Goal: Task Accomplishment & Management: Manage account settings

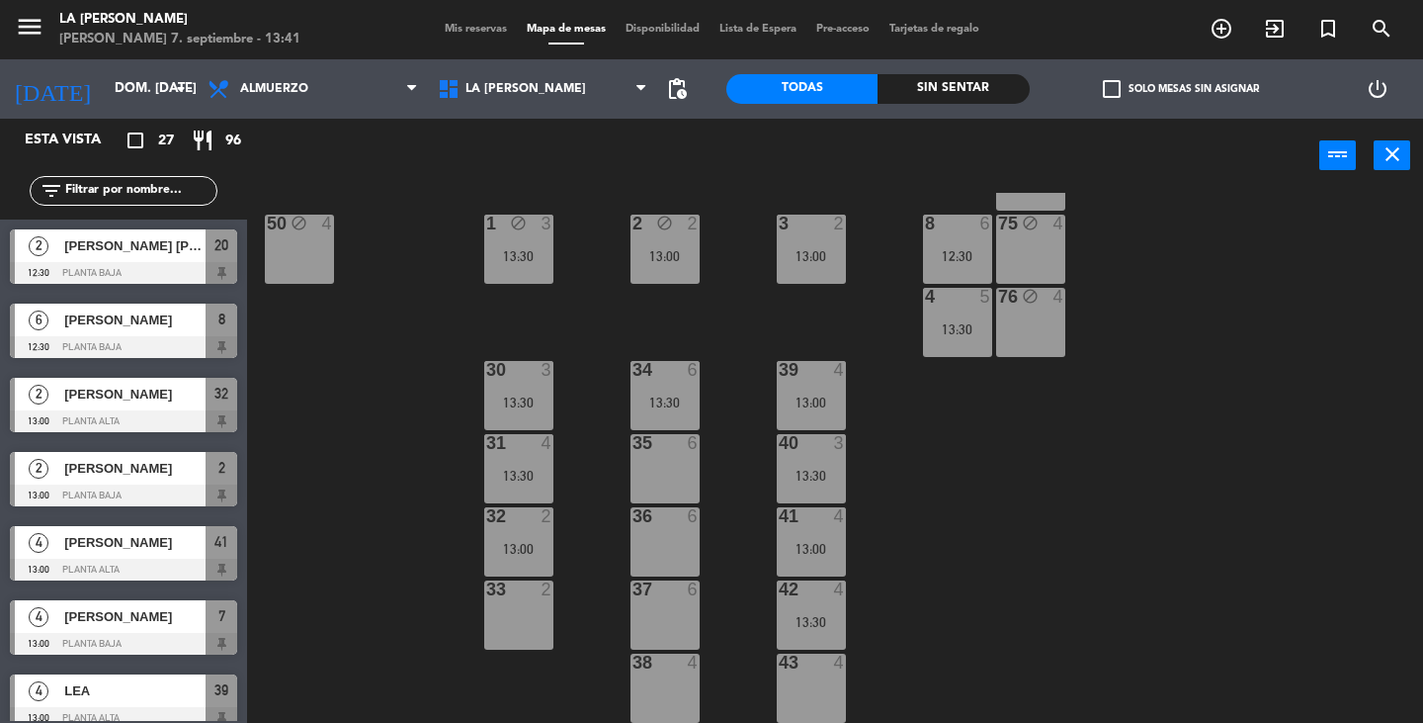
click at [1359, 387] on div "60 block 4 61 block 4 62 block 4 63 block 4 64 block 4 14 7 13:00 13 block 3 12…" at bounding box center [842, 458] width 1162 height 530
click at [820, 405] on div "13:00" at bounding box center [811, 402] width 69 height 14
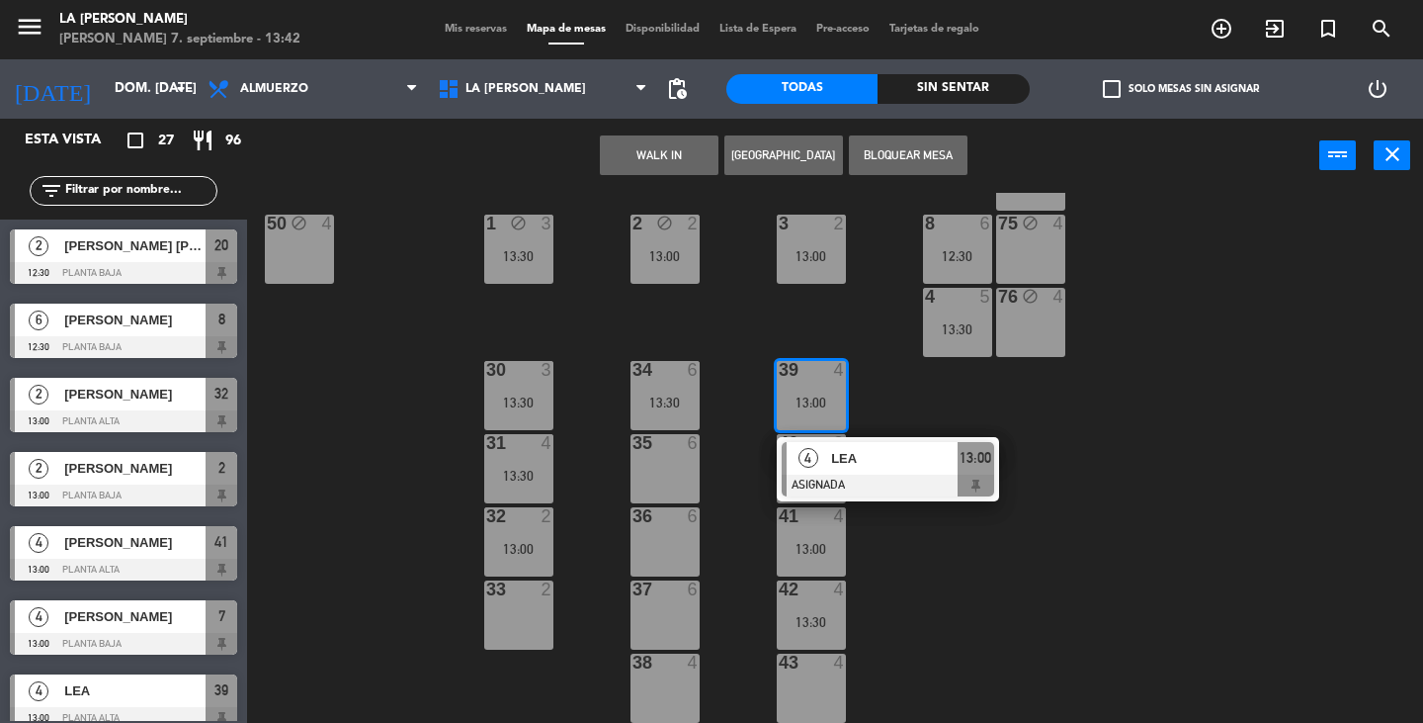
click at [791, 526] on div "41 4" at bounding box center [811, 517] width 69 height 20
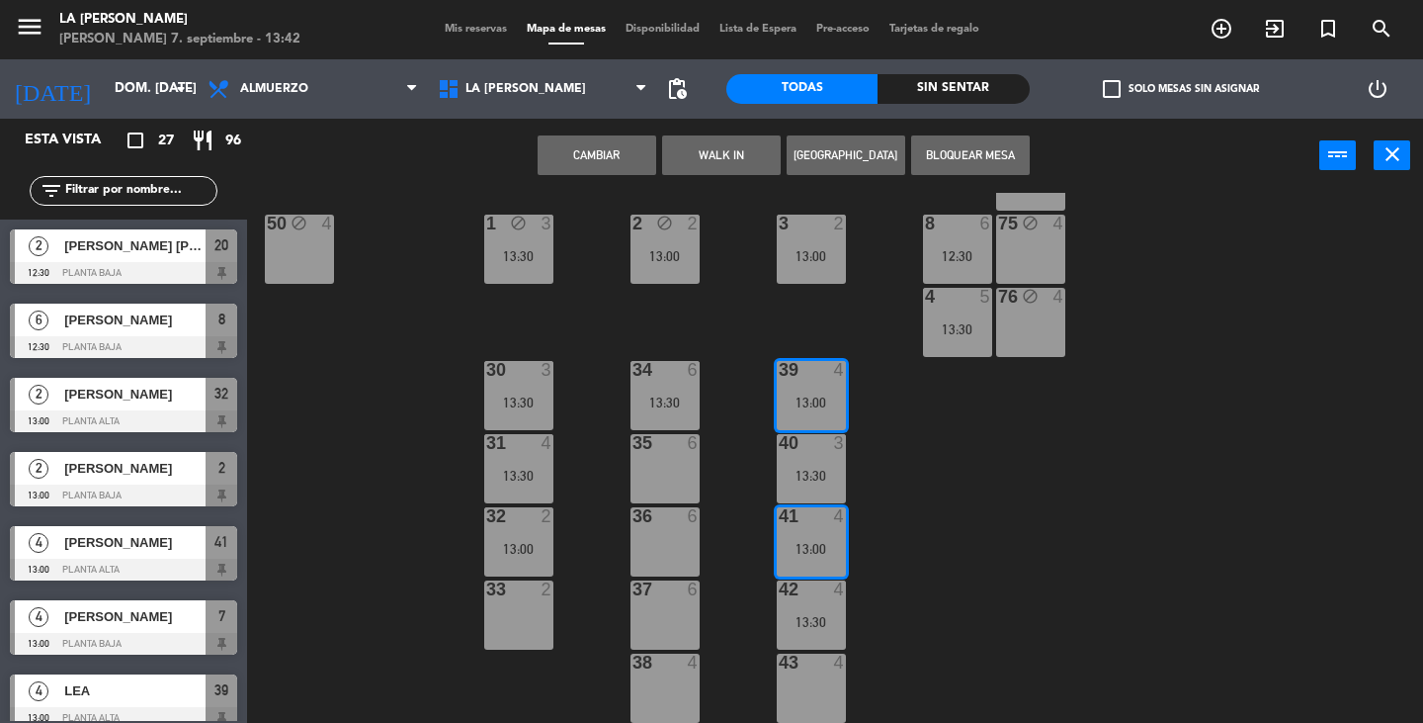
click at [799, 465] on div "40 3 13:30" at bounding box center [811, 468] width 69 height 69
click at [848, 549] on div "60 block 4 61 block 4 62 block 4 63 block 4 64 block 4 14 7 13:00 13 block 3 12…" at bounding box center [842, 458] width 1162 height 530
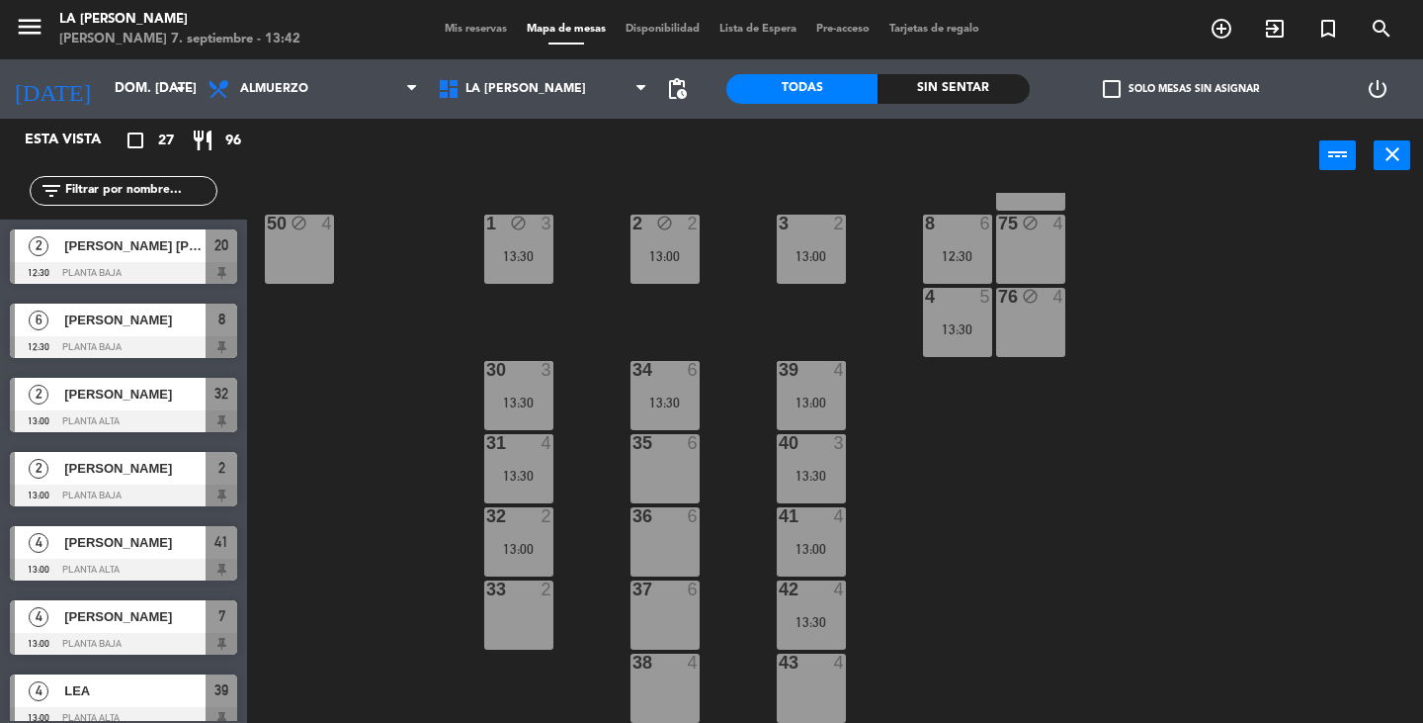
click at [824, 543] on div "13:00" at bounding box center [811, 549] width 69 height 14
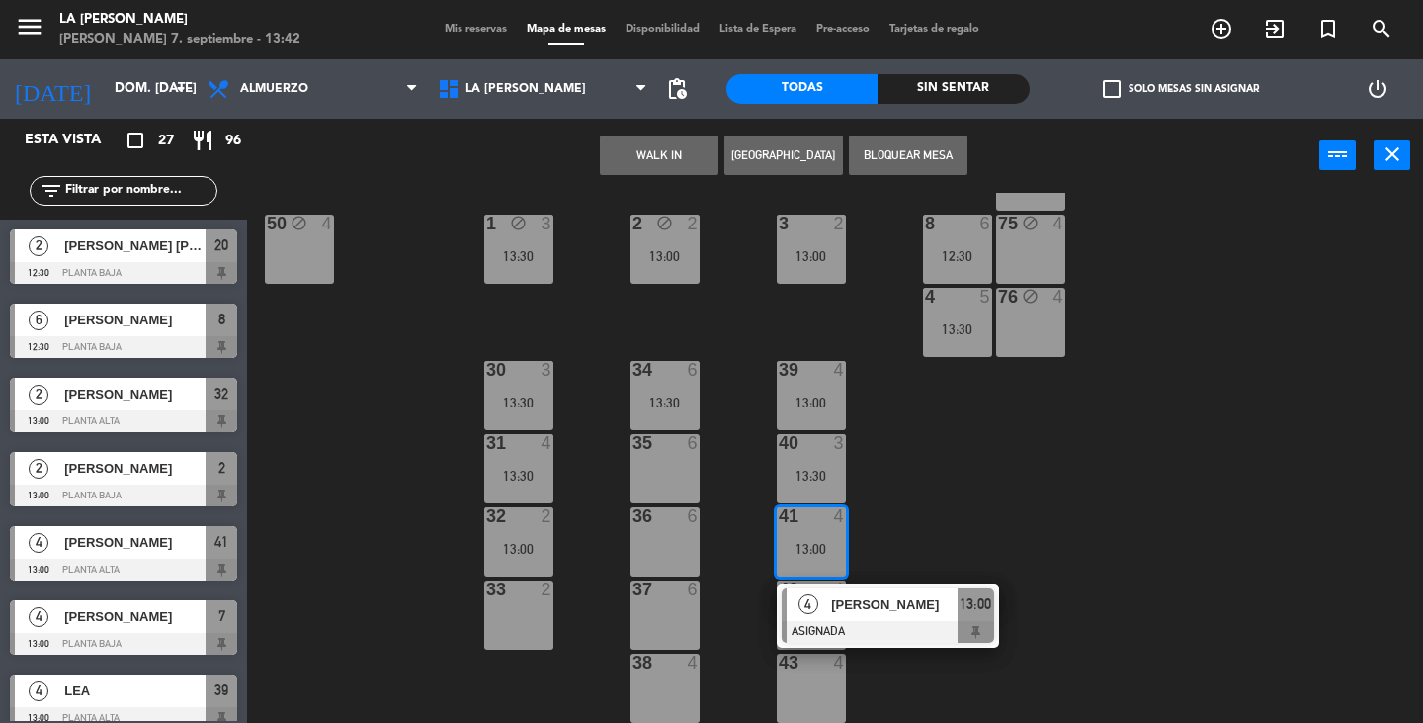
click at [824, 543] on div "13:00" at bounding box center [811, 549] width 69 height 14
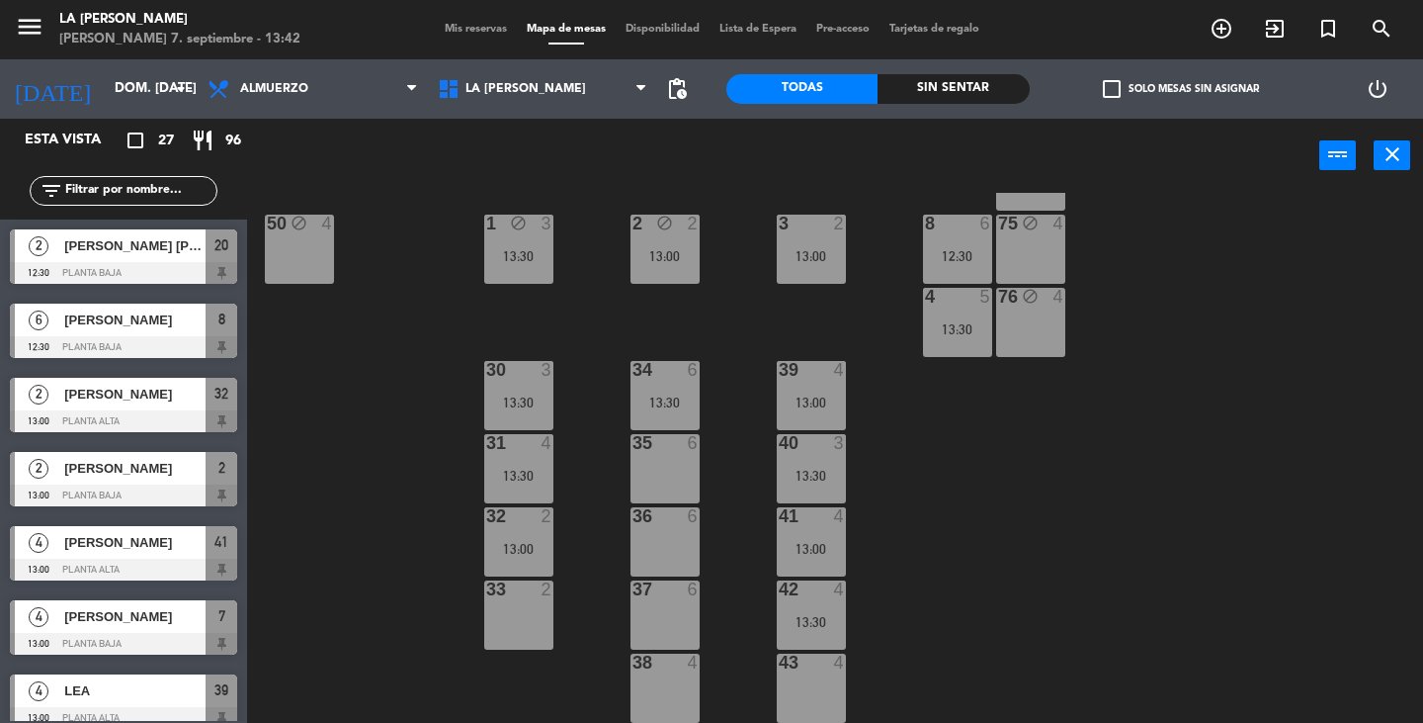
click at [808, 456] on div "40 3 13:30" at bounding box center [811, 468] width 69 height 69
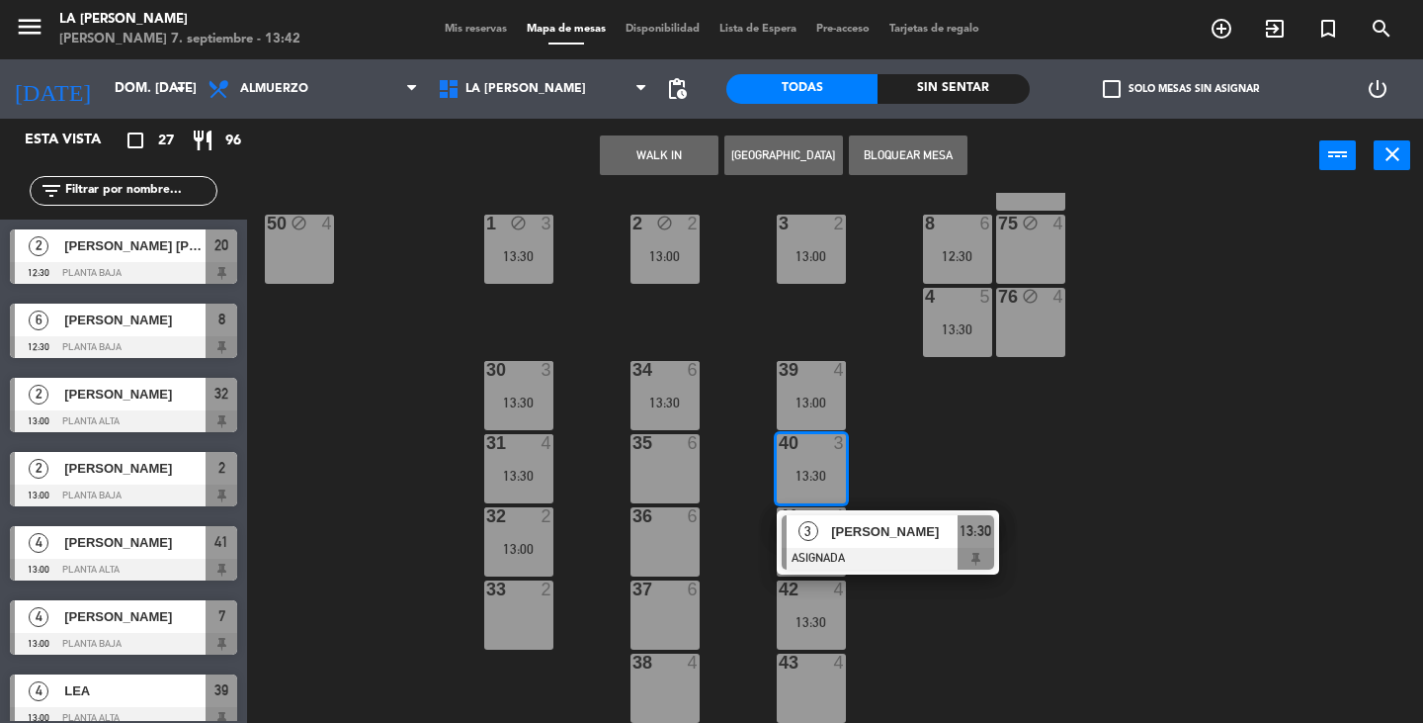
click at [829, 605] on div "42 4 13:30" at bounding box center [811, 614] width 69 height 69
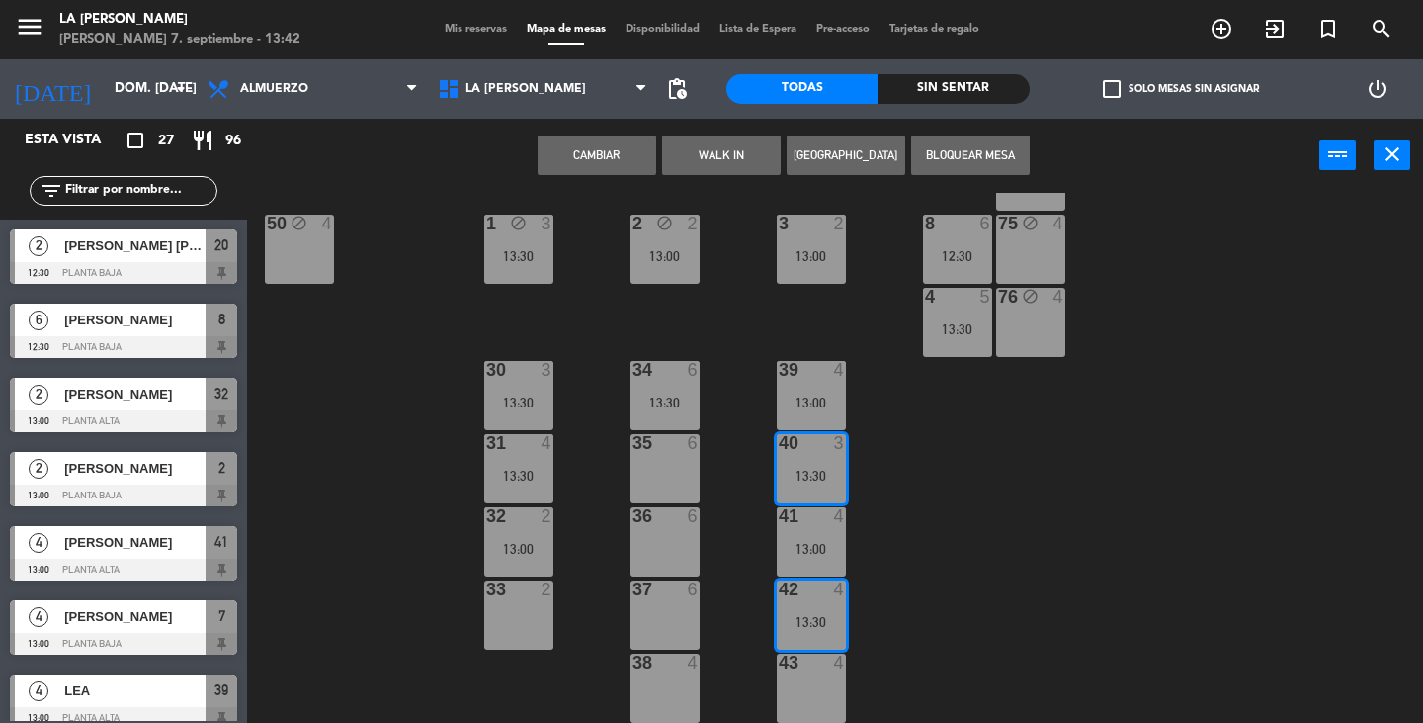
click at [814, 523] on div at bounding box center [811, 516] width 33 height 18
click at [810, 459] on div "40 3 13:30" at bounding box center [811, 468] width 69 height 69
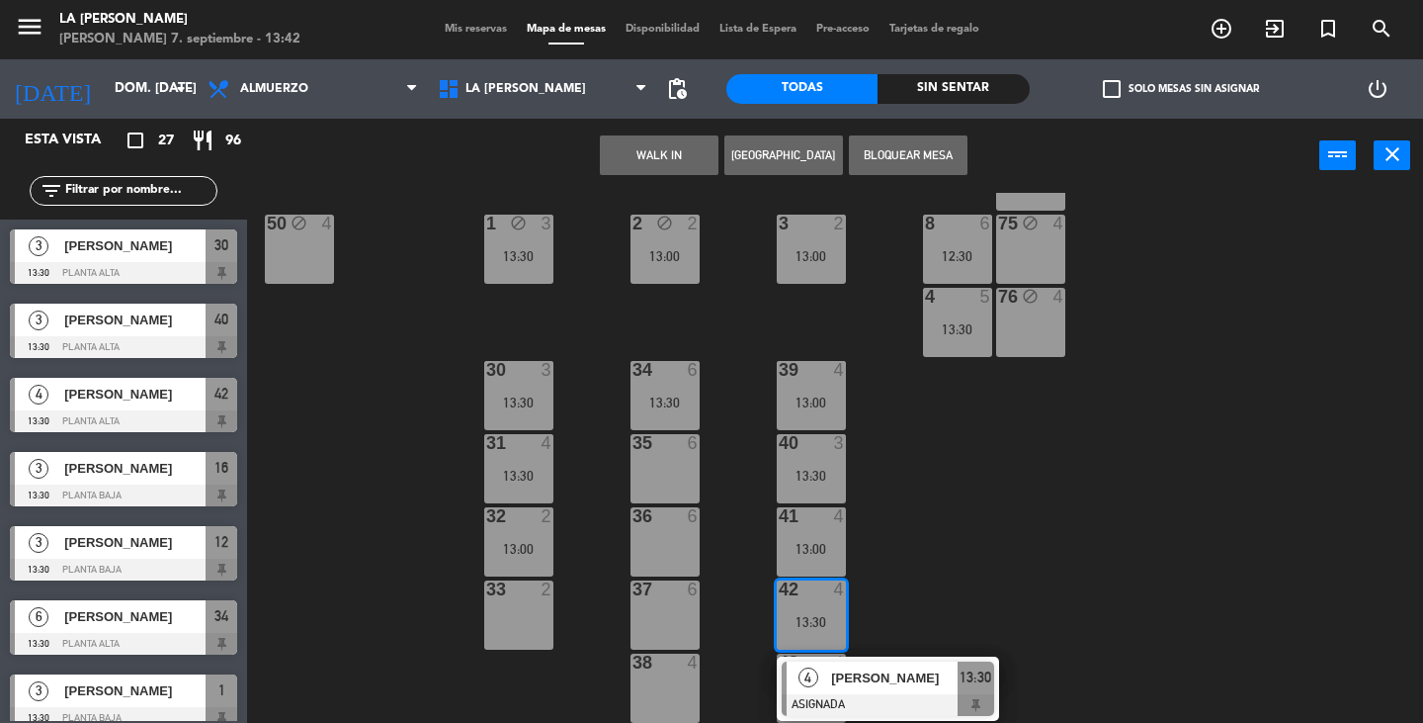
scroll to position [1500, 0]
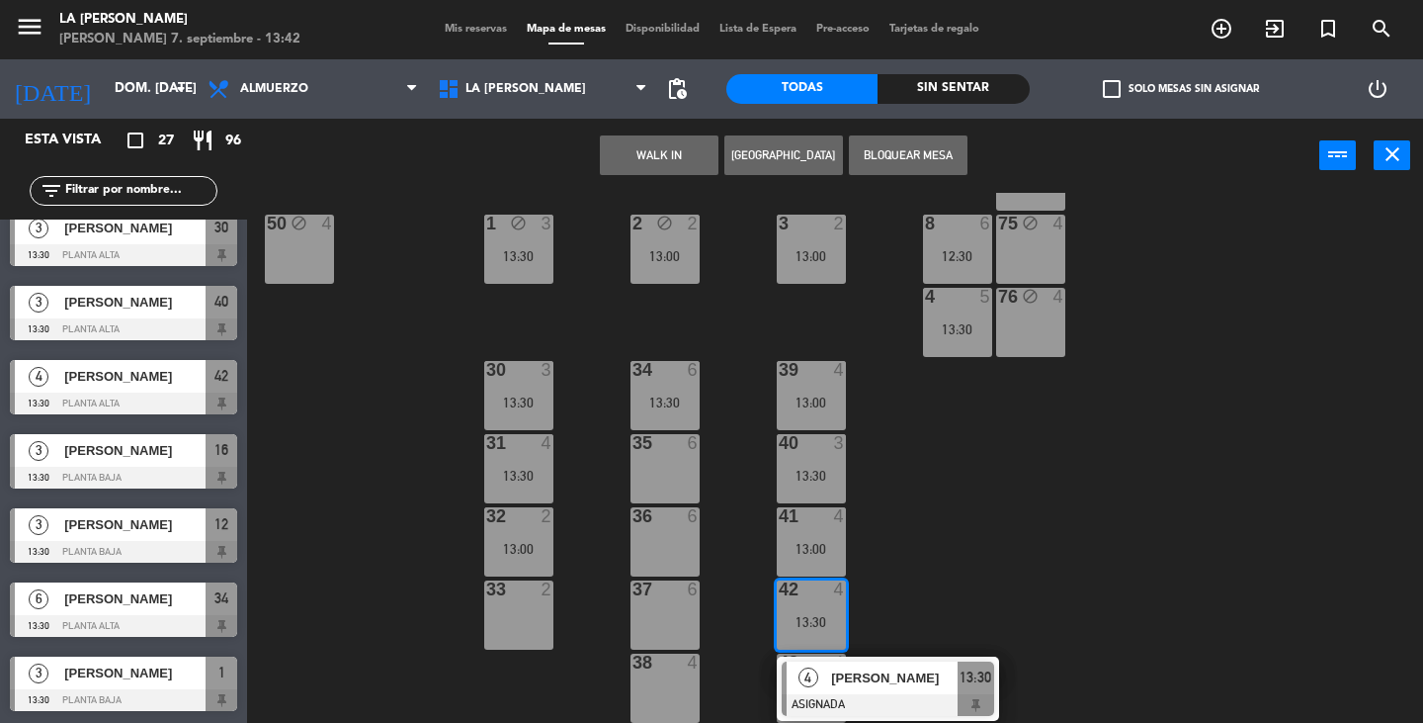
click at [134, 400] on div at bounding box center [123, 403] width 227 height 22
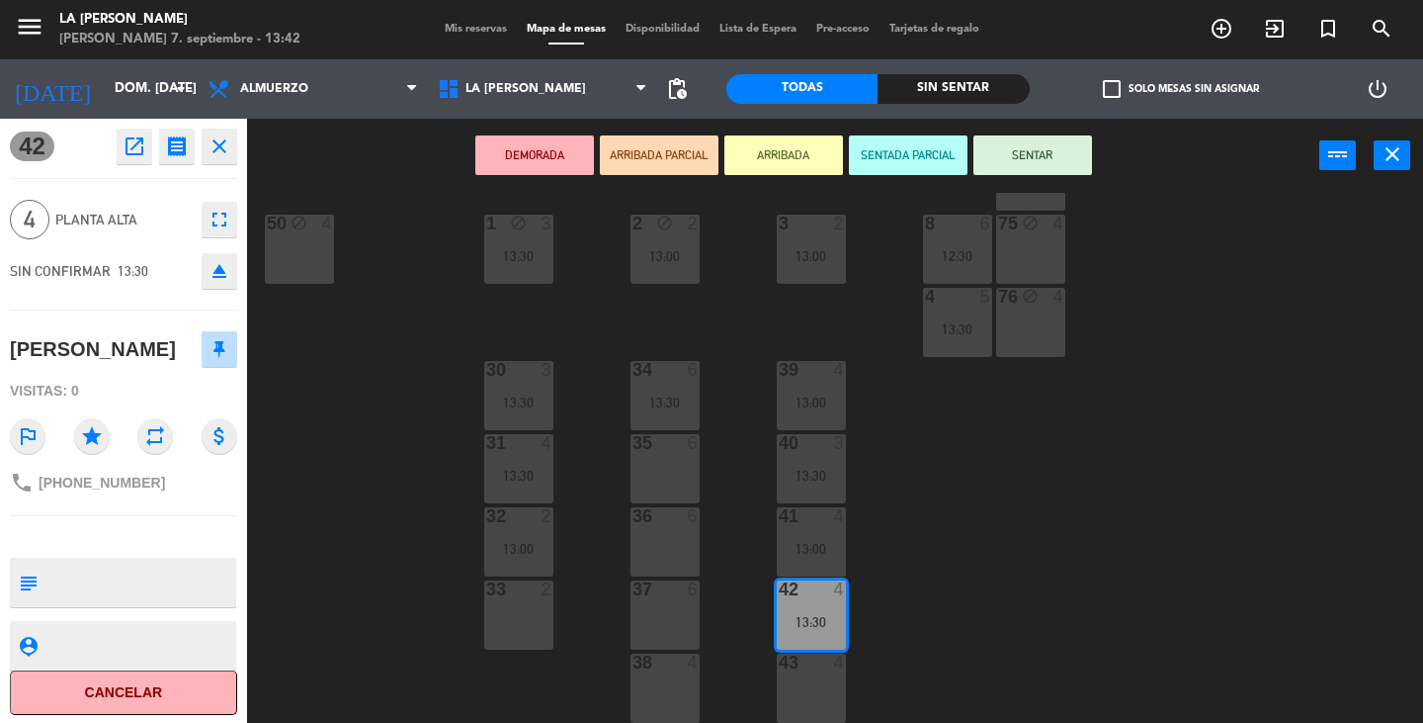
click at [485, 35] on span "Mis reservas" at bounding box center [476, 29] width 82 height 11
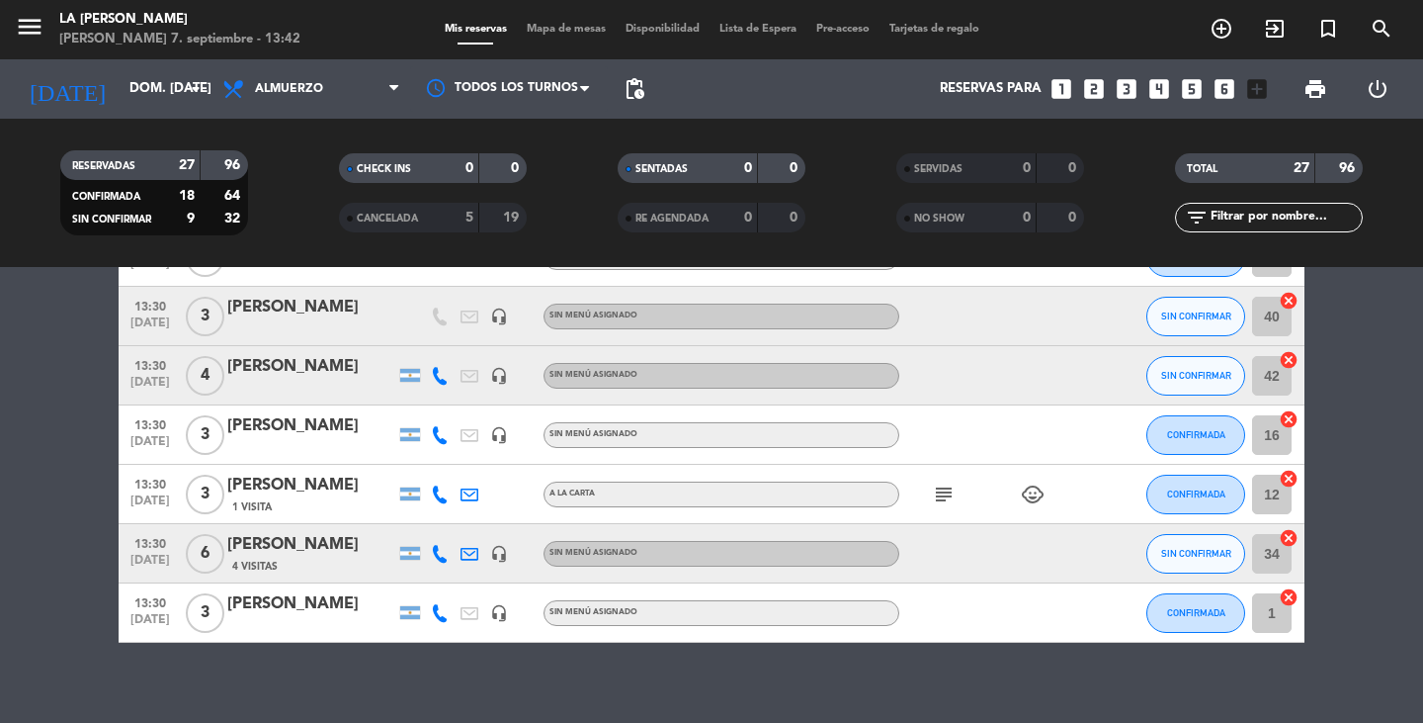
scroll to position [1391, 0]
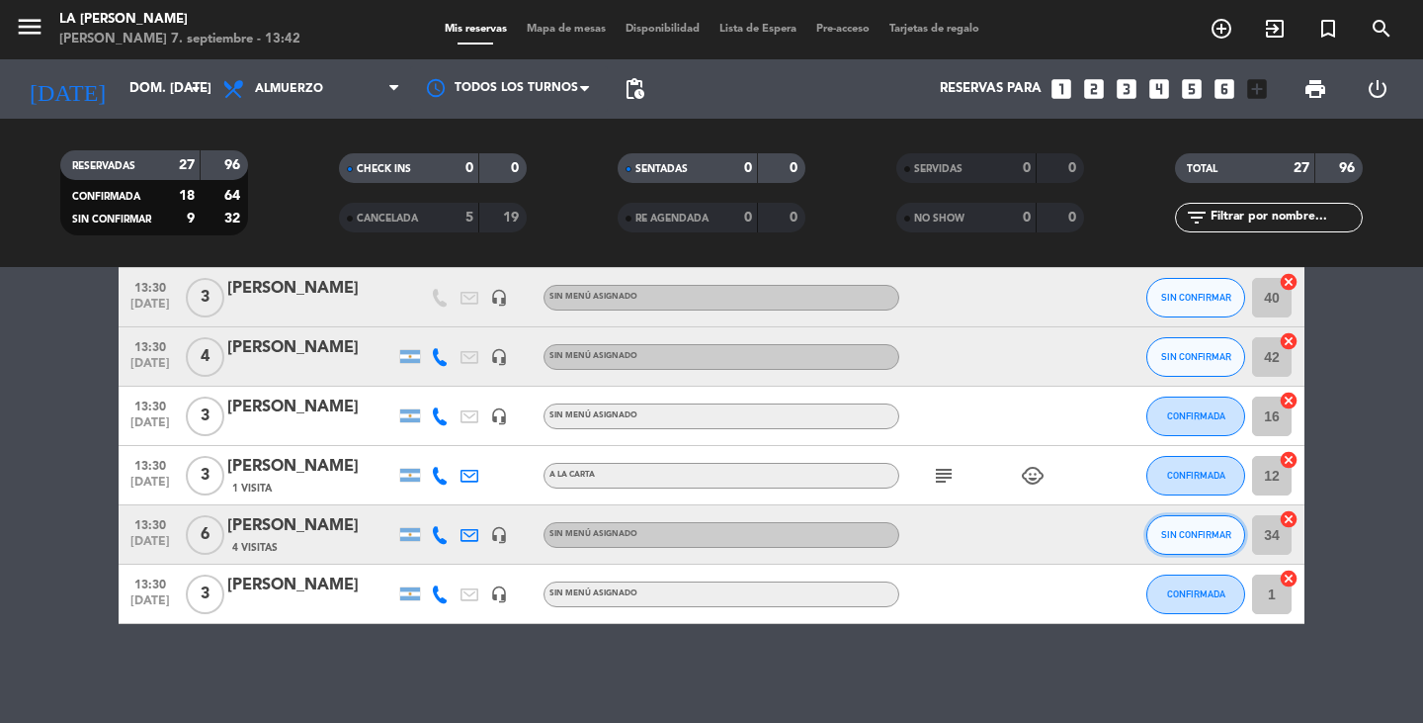
click at [1209, 530] on span "SIN CONFIRMAR" at bounding box center [1196, 534] width 70 height 11
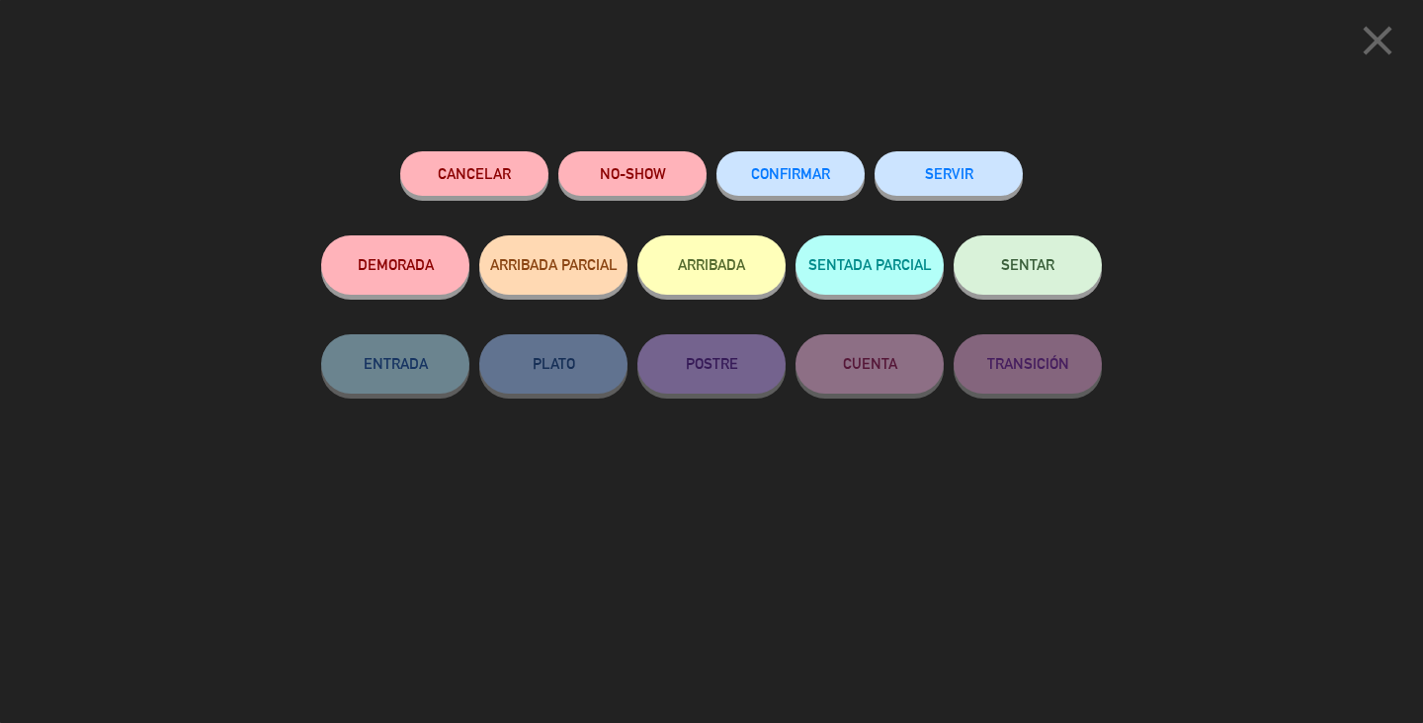
click at [835, 177] on button "CONFIRMAR" at bounding box center [791, 173] width 148 height 44
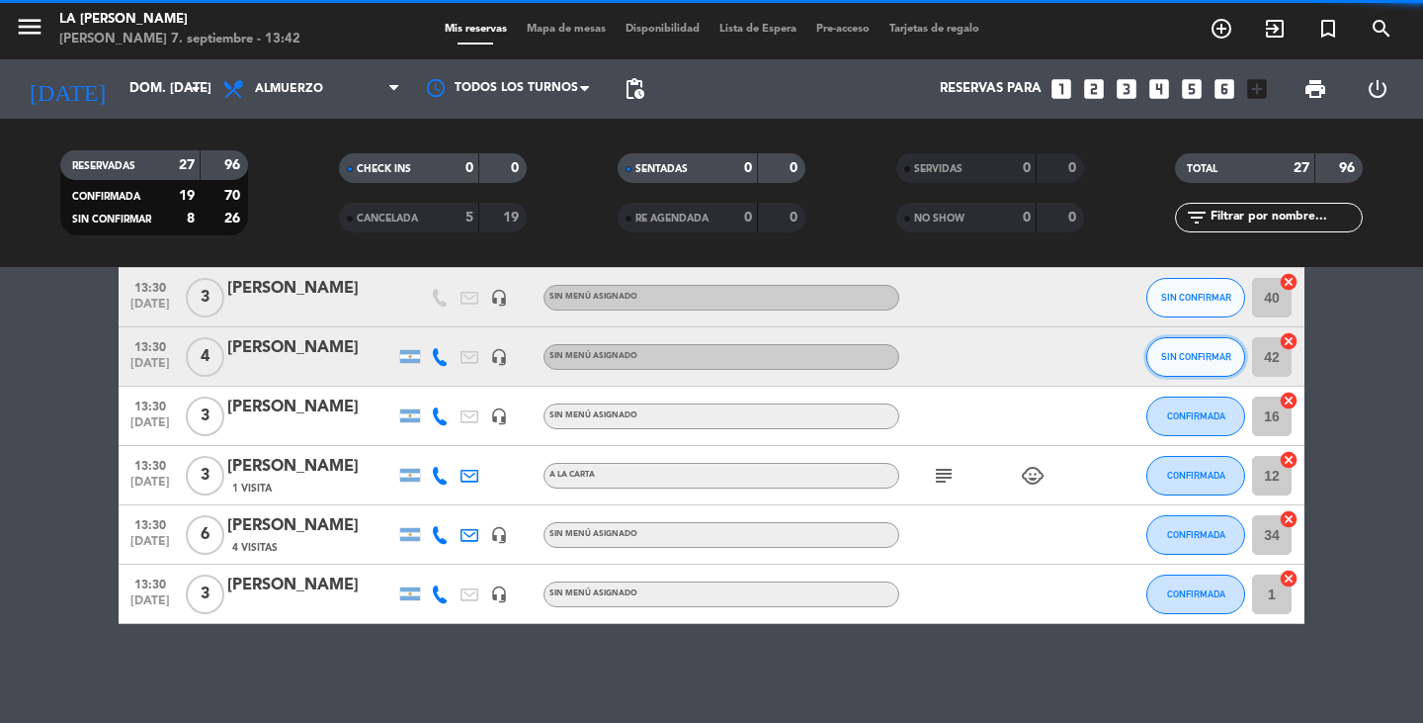
click at [1213, 346] on button "SIN CONFIRMAR" at bounding box center [1196, 357] width 99 height 40
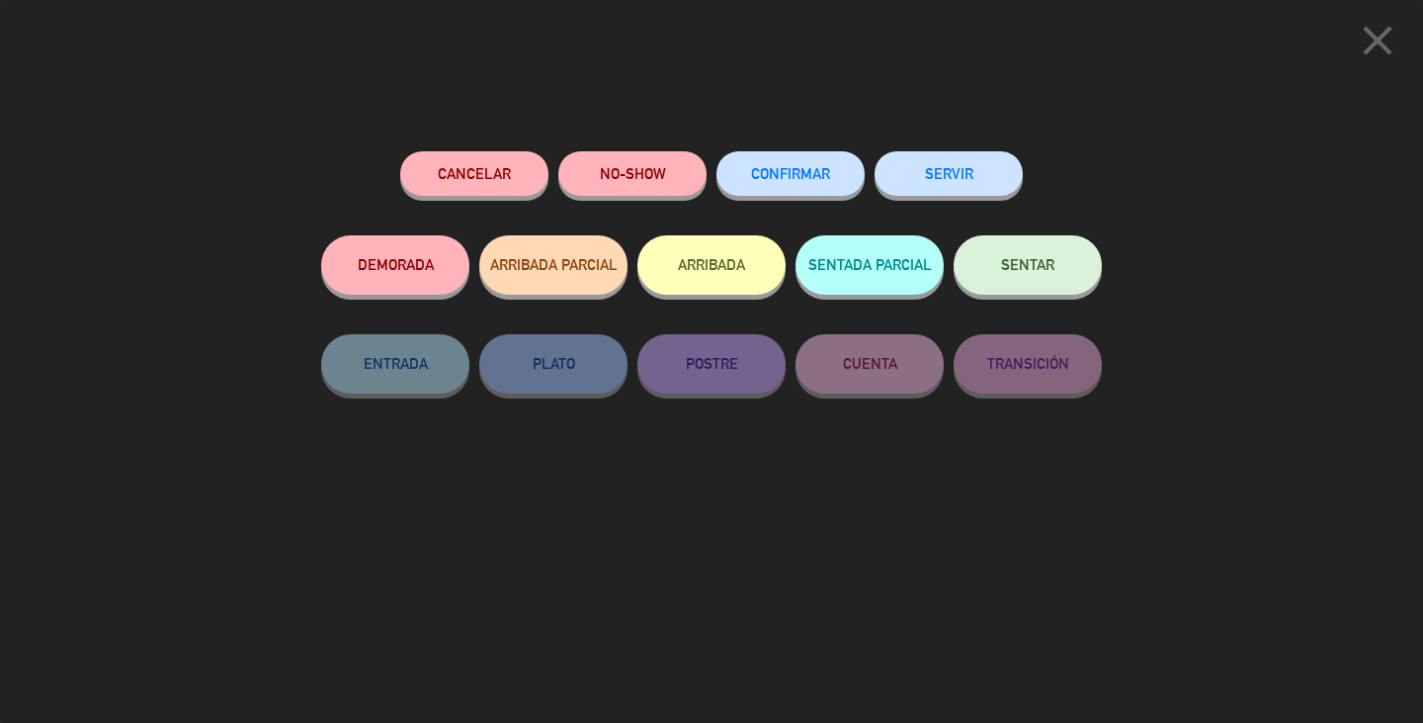
click at [796, 163] on button "CONFIRMAR" at bounding box center [791, 173] width 148 height 44
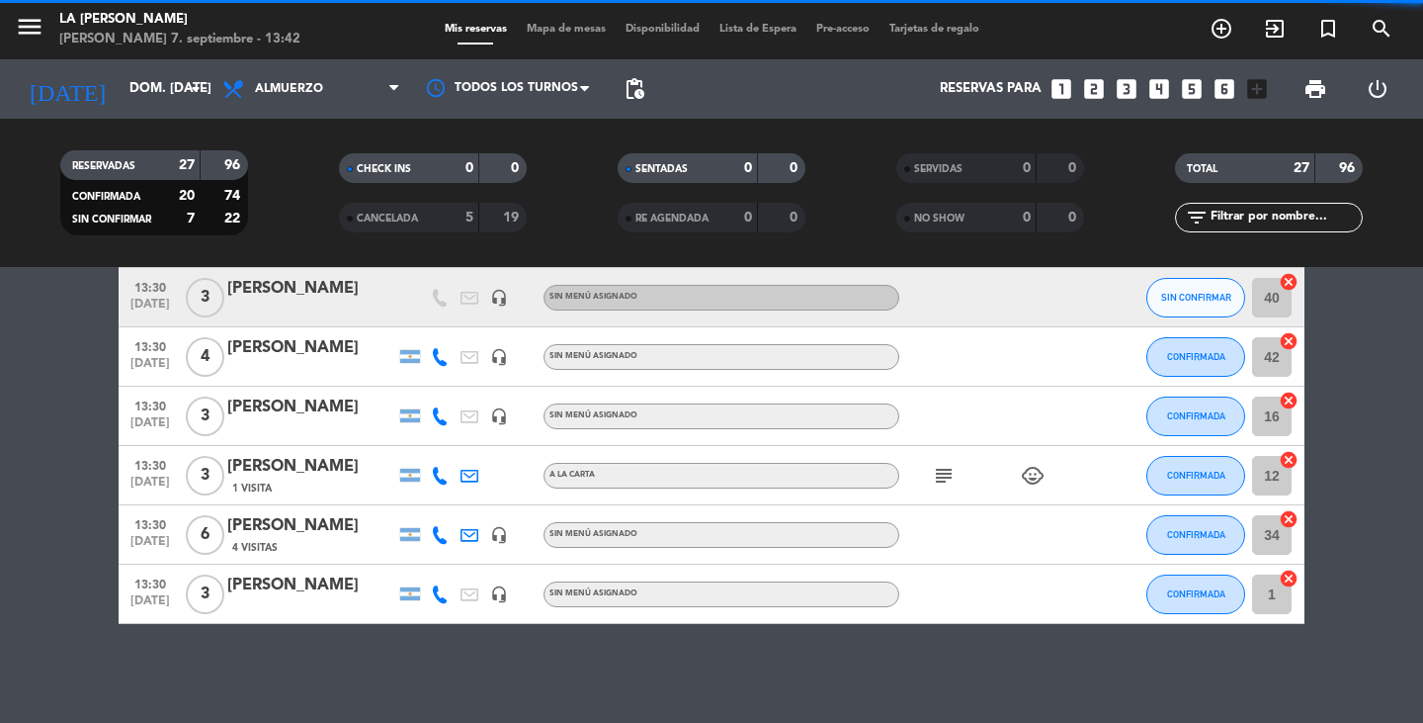
click at [1200, 306] on button "SIN CONFIRMAR" at bounding box center [1196, 298] width 99 height 40
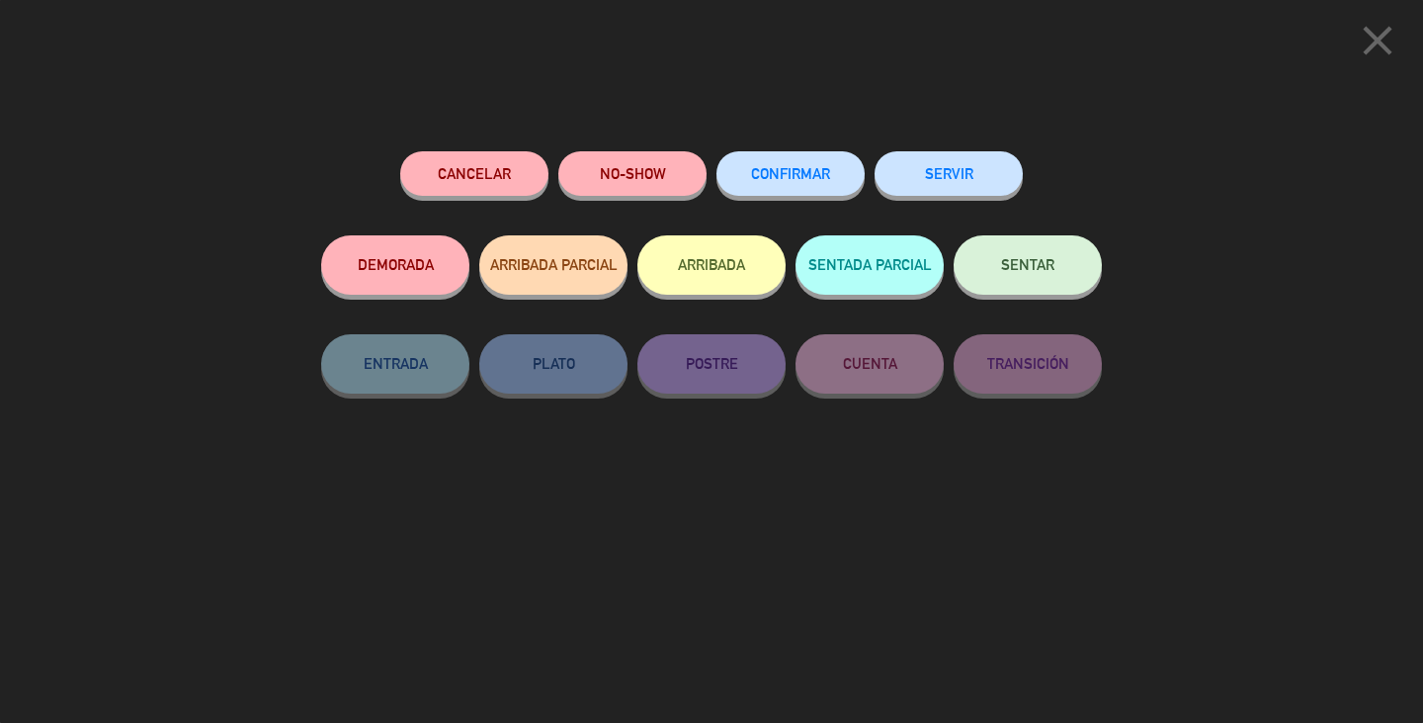
click at [787, 176] on span "CONFIRMAR" at bounding box center [790, 173] width 79 height 17
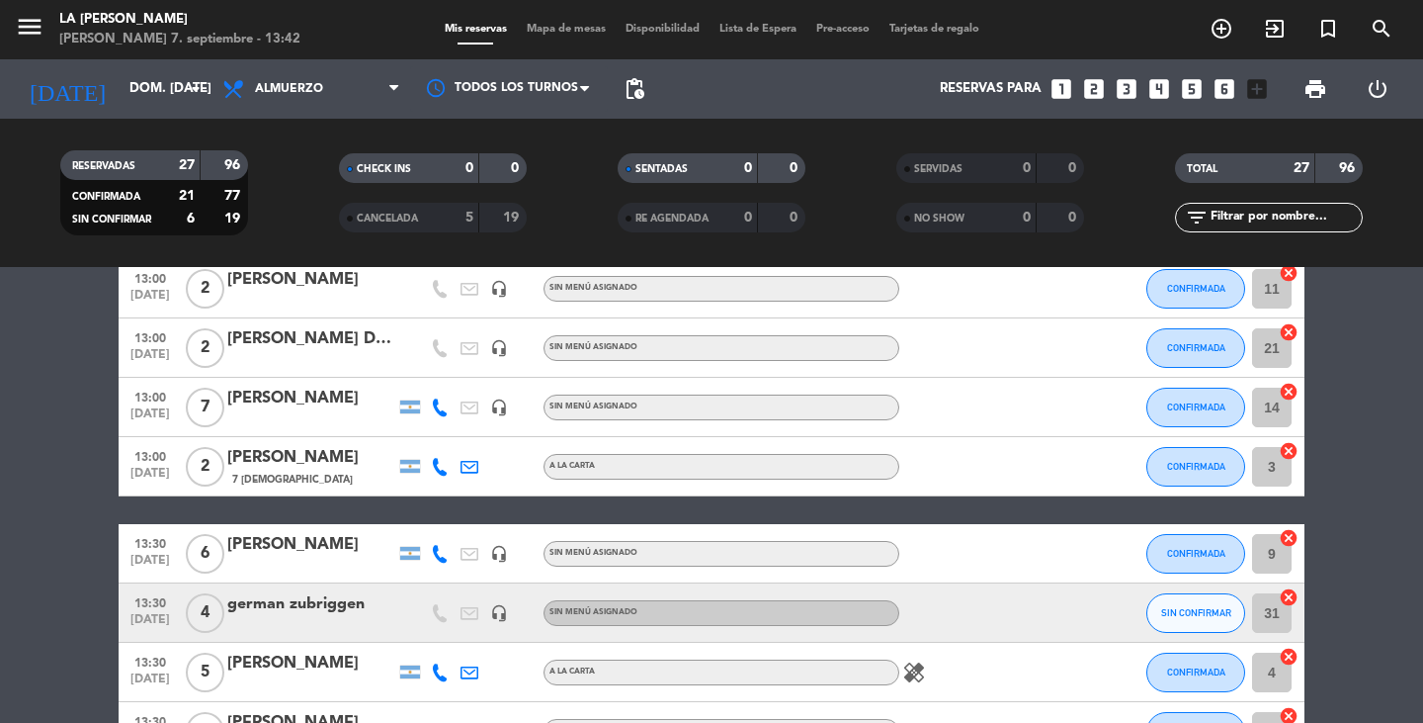
scroll to position [600, 0]
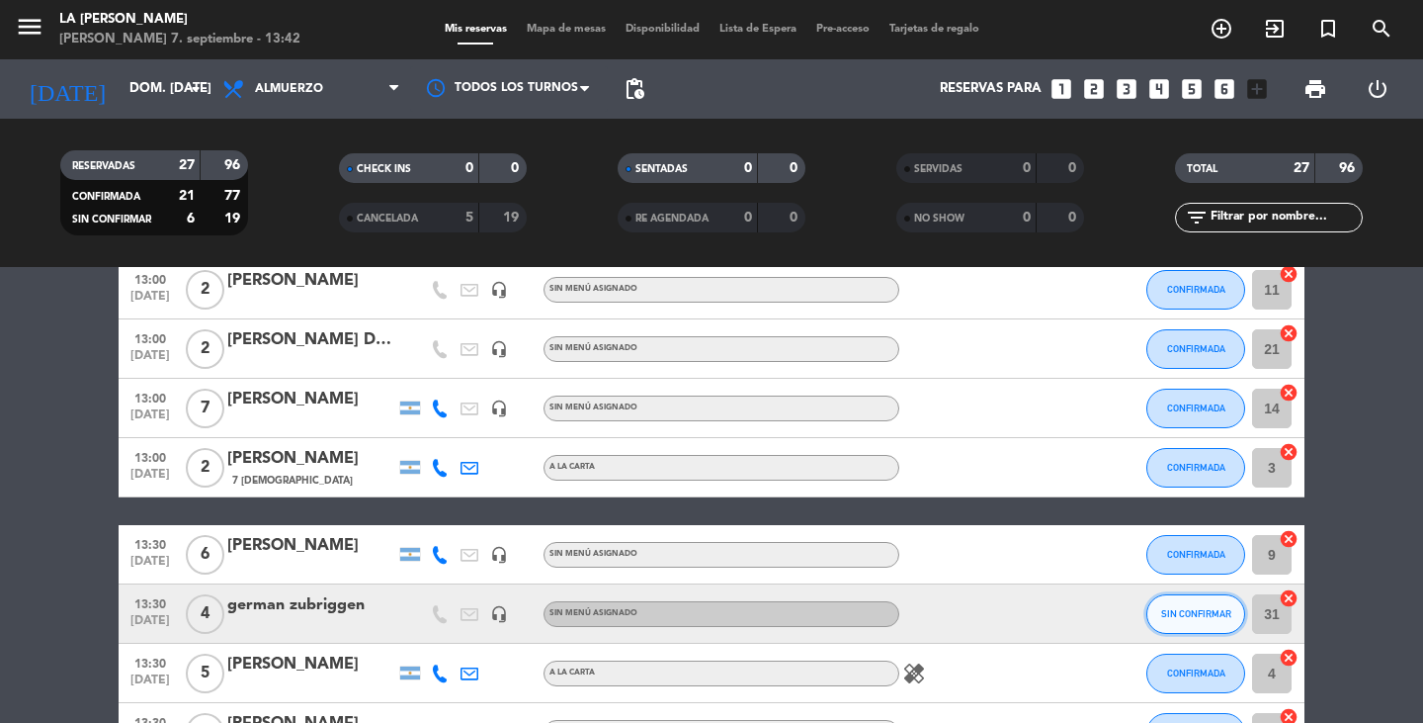
click at [1194, 612] on span "SIN CONFIRMAR" at bounding box center [1196, 613] width 70 height 11
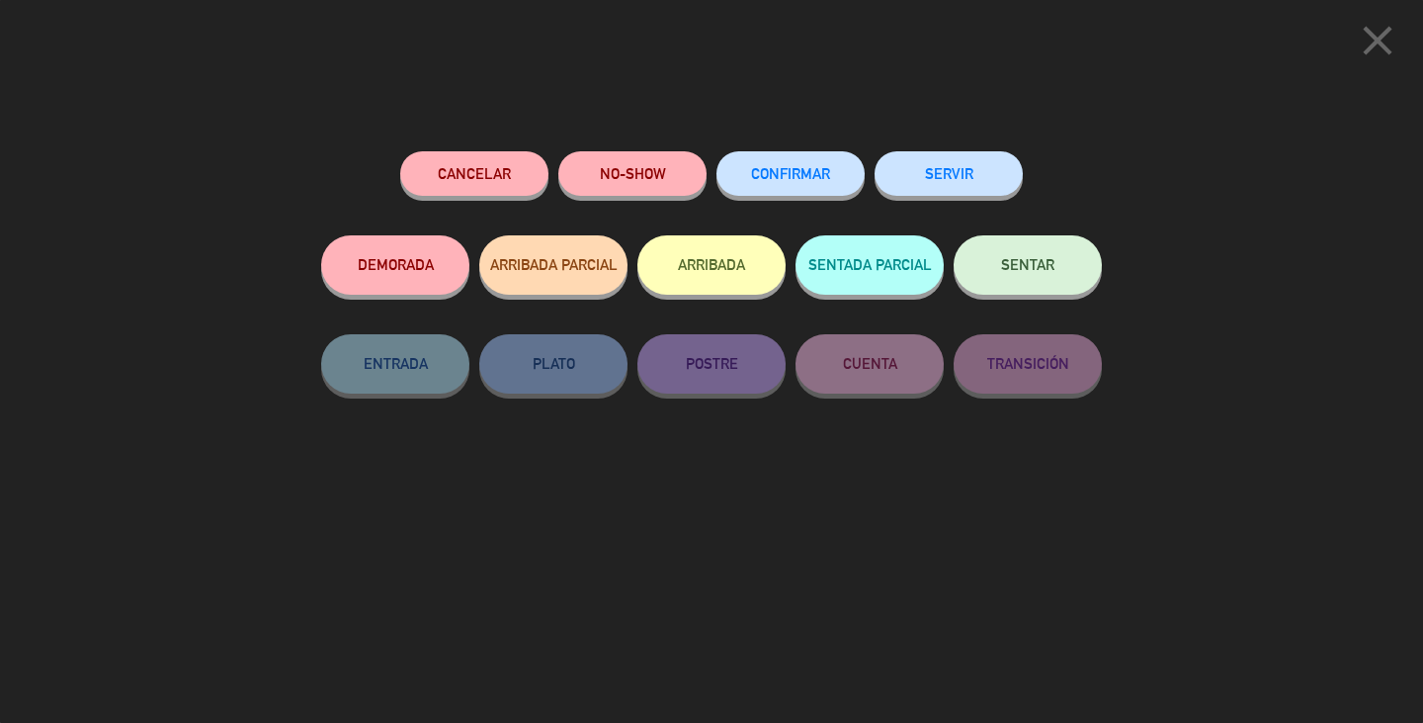
click at [823, 188] on button "CONFIRMAR" at bounding box center [791, 173] width 148 height 44
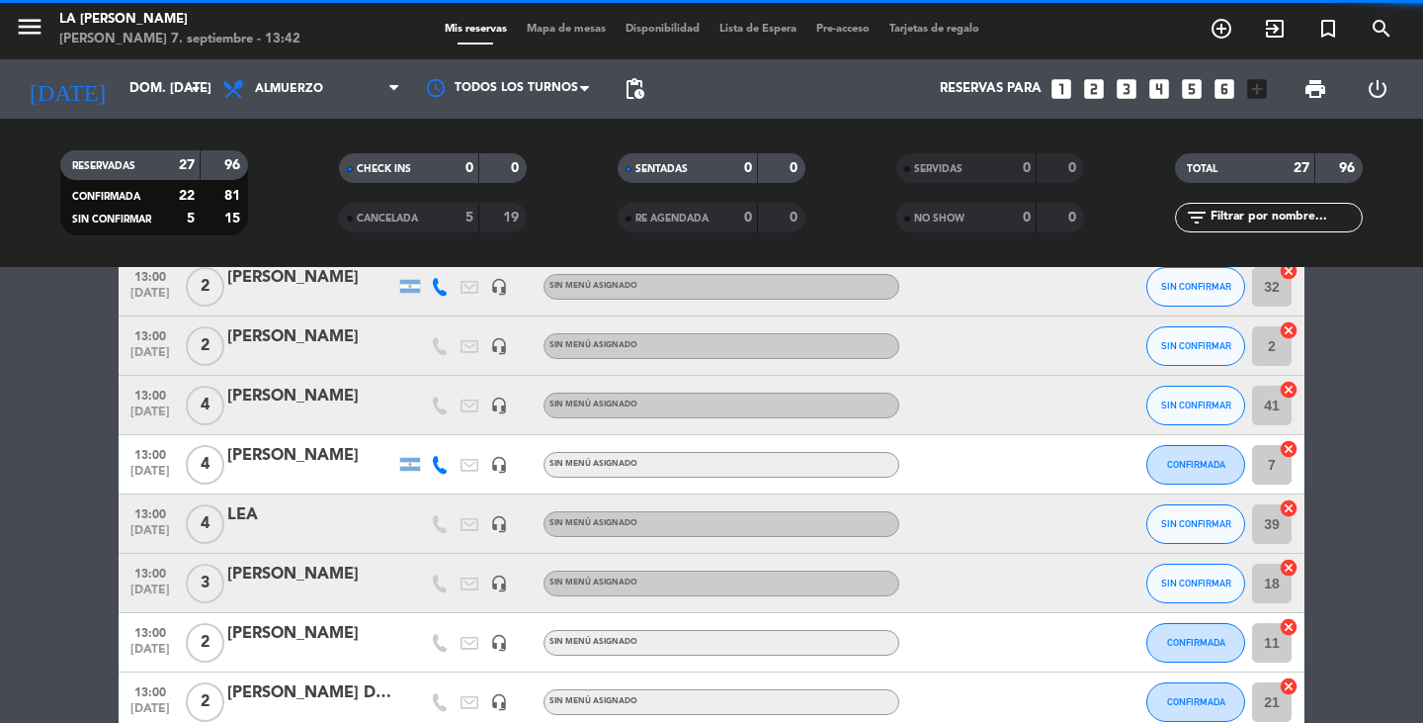
scroll to position [106, 0]
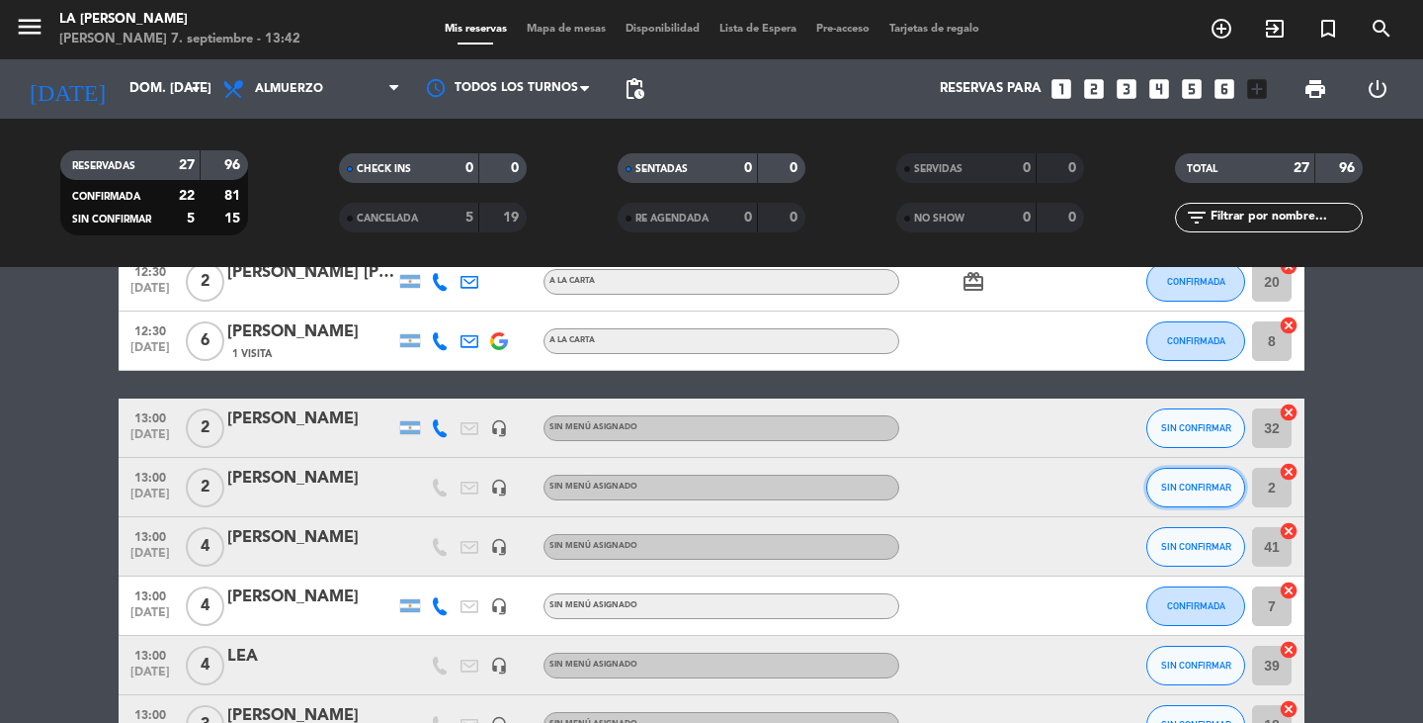
click at [1189, 484] on span "SIN CONFIRMAR" at bounding box center [1196, 486] width 70 height 11
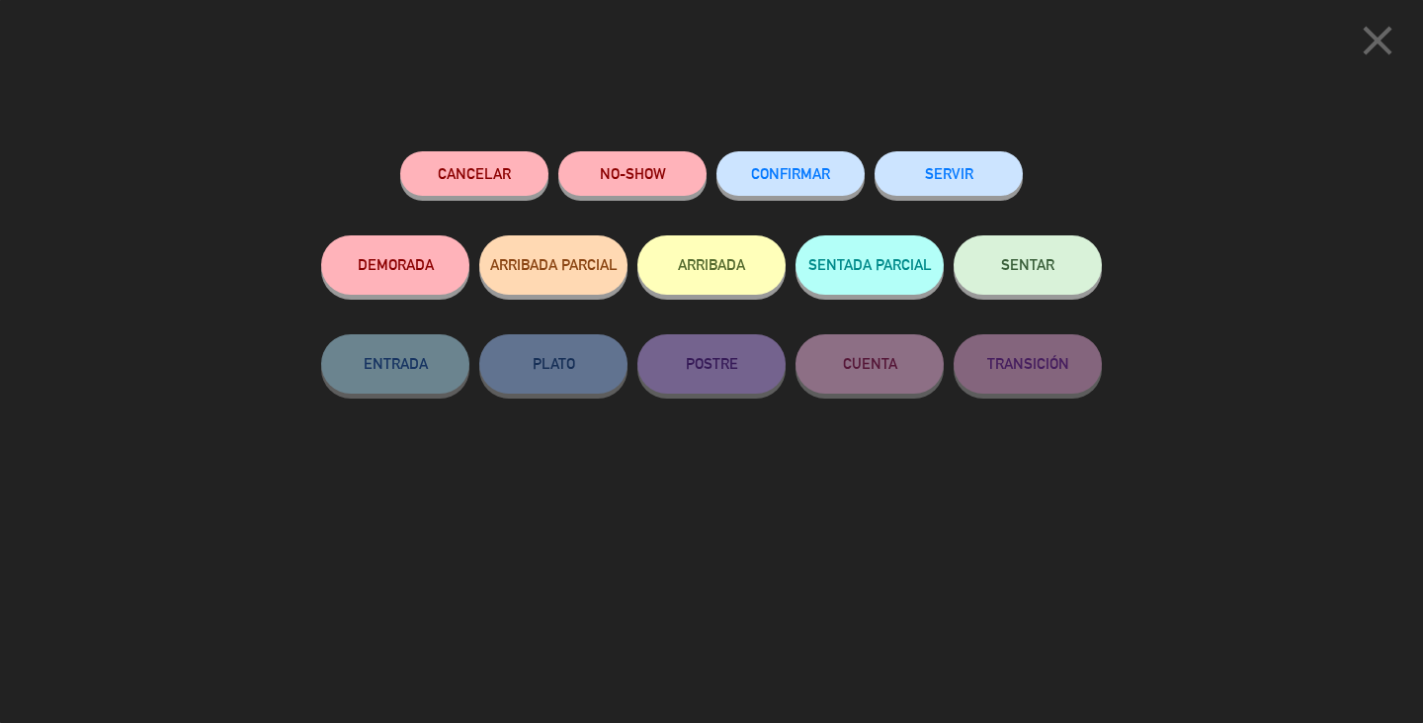
click at [838, 178] on button "CONFIRMAR" at bounding box center [791, 173] width 148 height 44
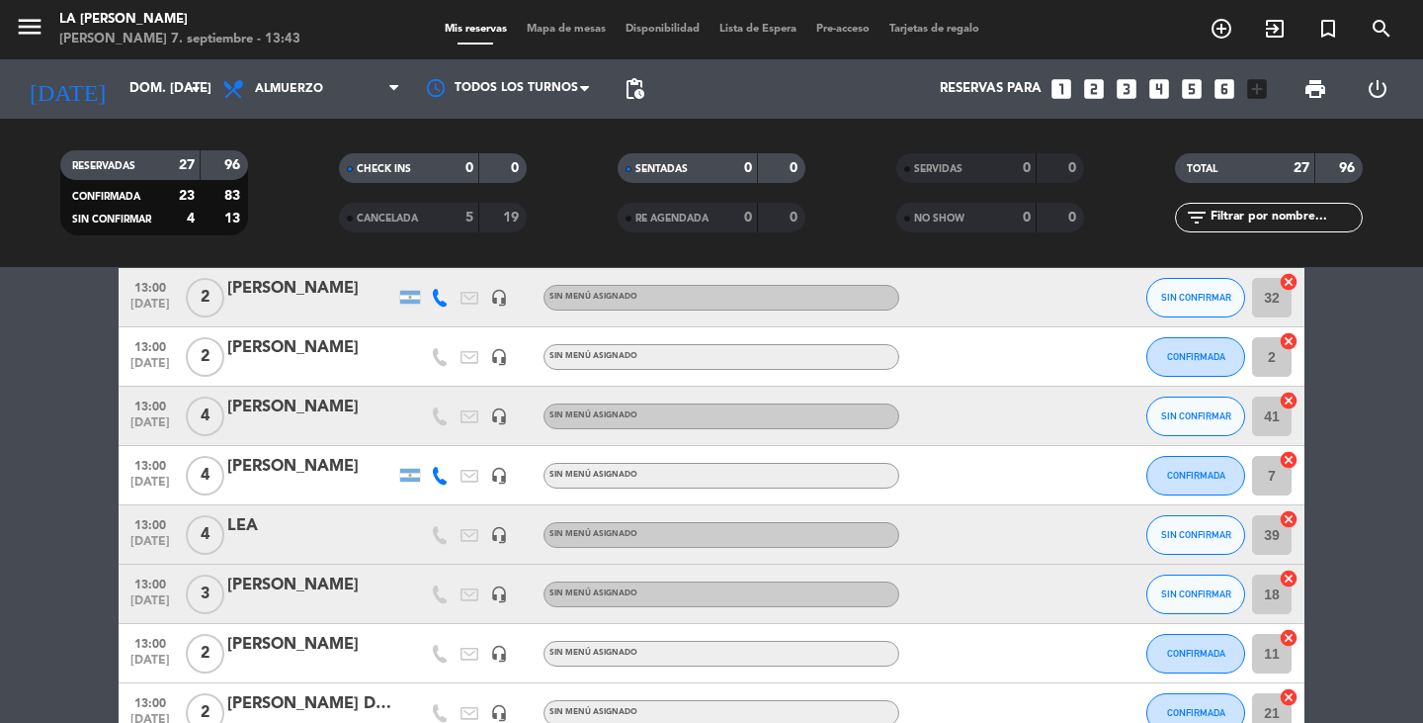
scroll to position [303, 0]
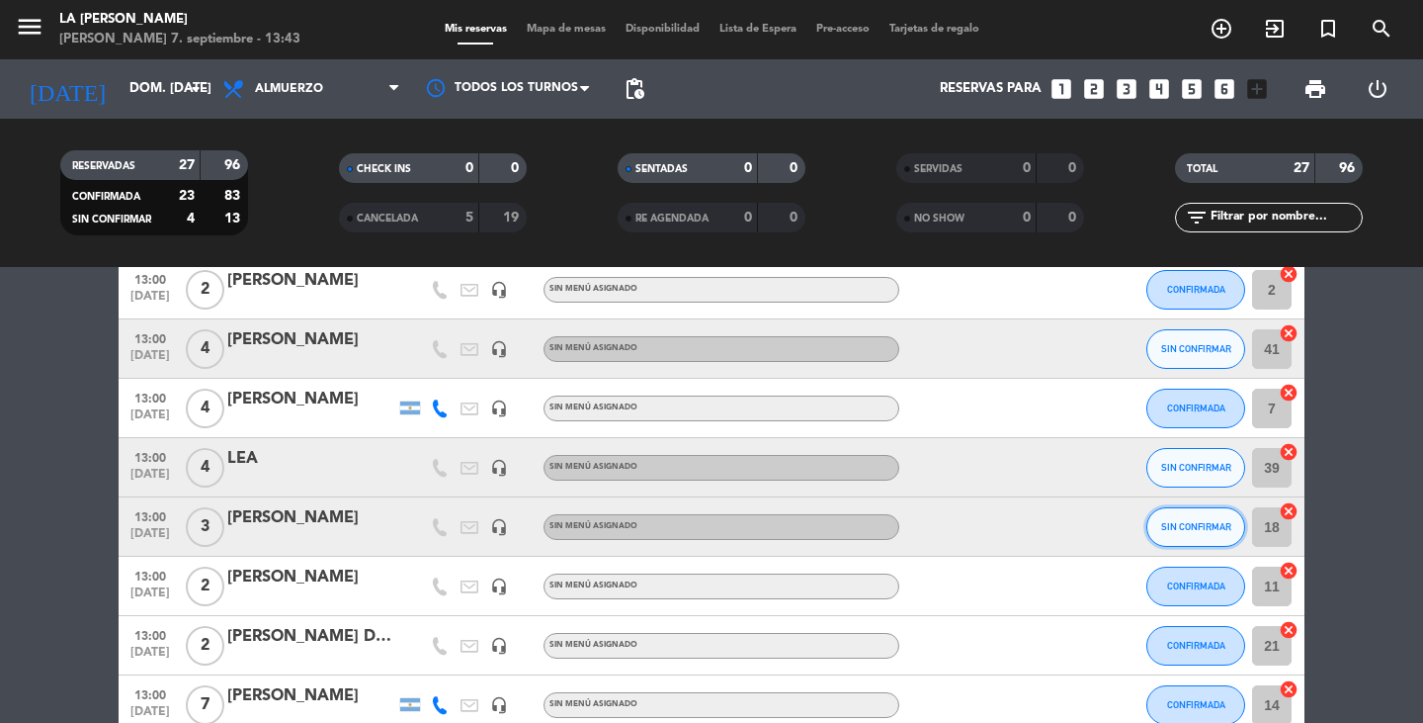
click at [1195, 510] on button "SIN CONFIRMAR" at bounding box center [1196, 527] width 99 height 40
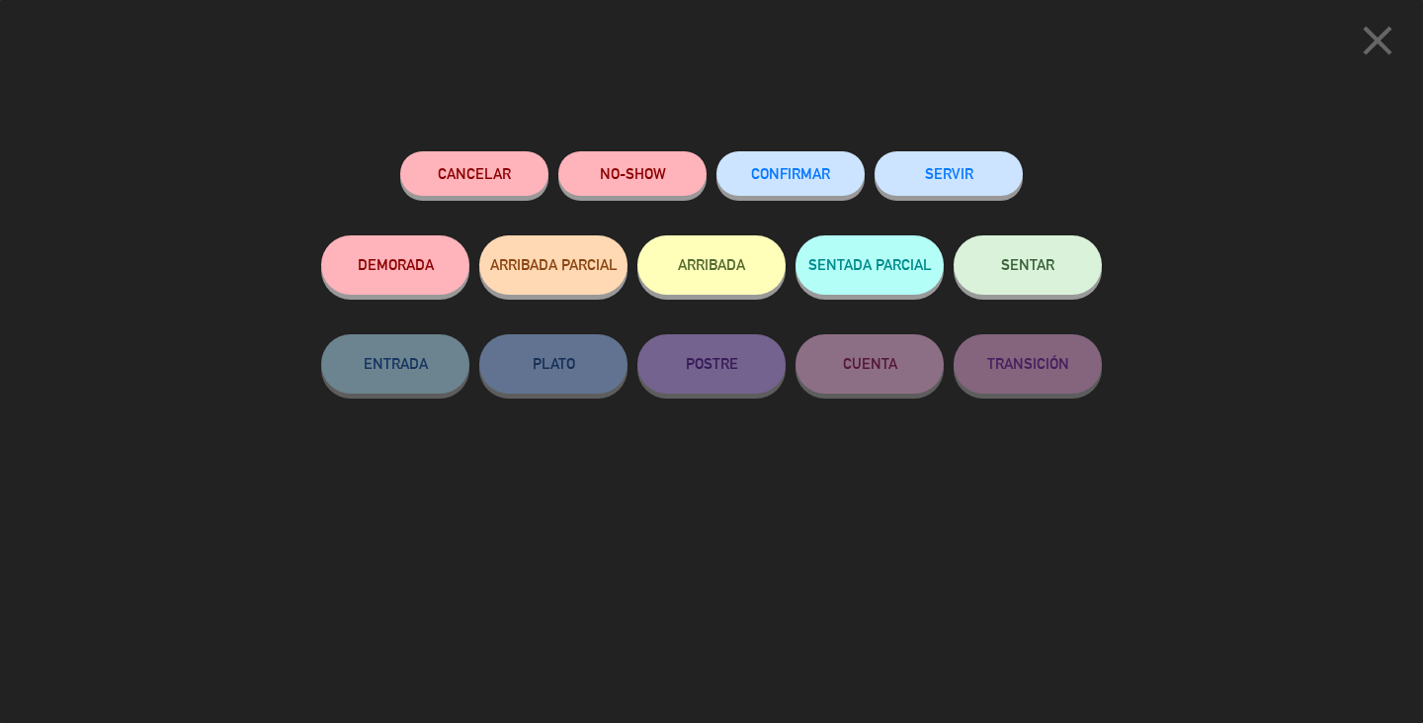
click at [787, 179] on span "CONFIRMAR" at bounding box center [790, 173] width 79 height 17
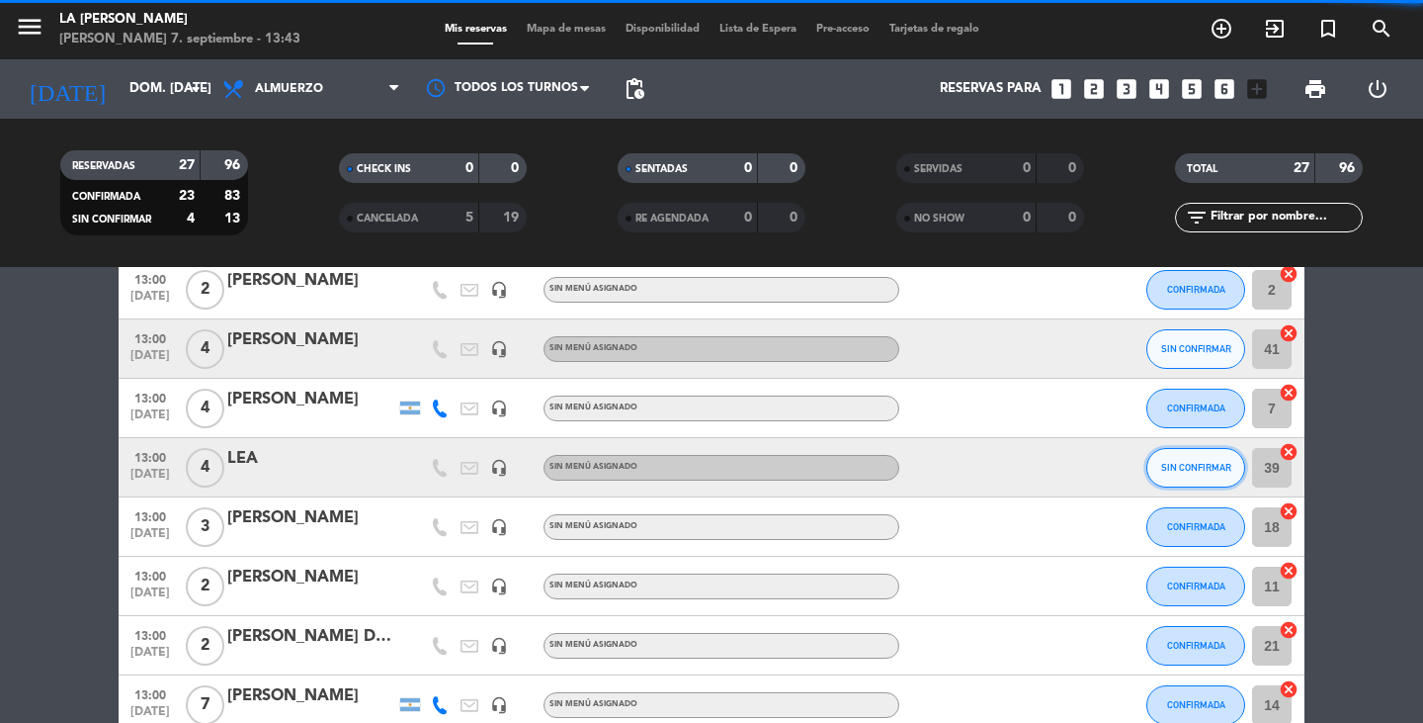
click at [1183, 480] on button "SIN CONFIRMAR" at bounding box center [1196, 468] width 99 height 40
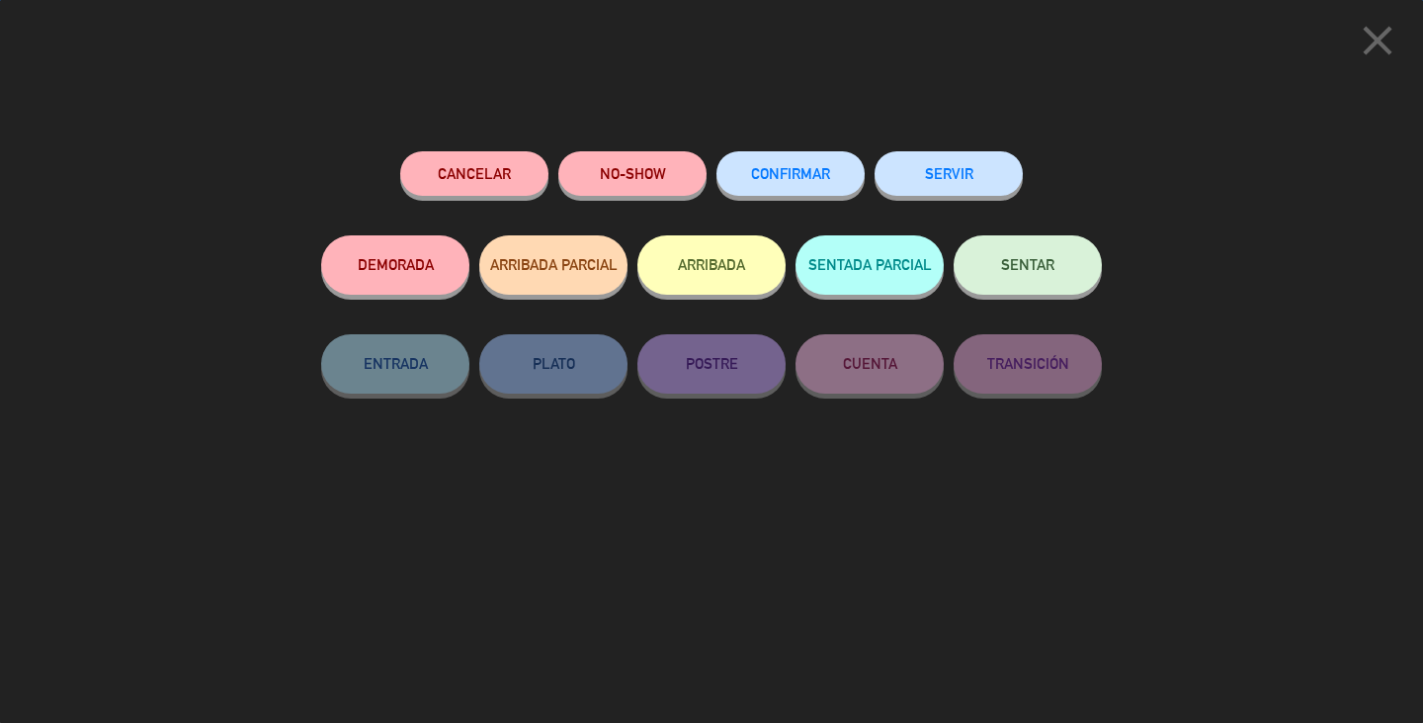
scroll to position [1391, 0]
drag, startPoint x: 732, startPoint y: 169, endPoint x: 775, endPoint y: 156, distance: 44.4
click at [734, 169] on button "CONFIRMAR" at bounding box center [791, 173] width 148 height 44
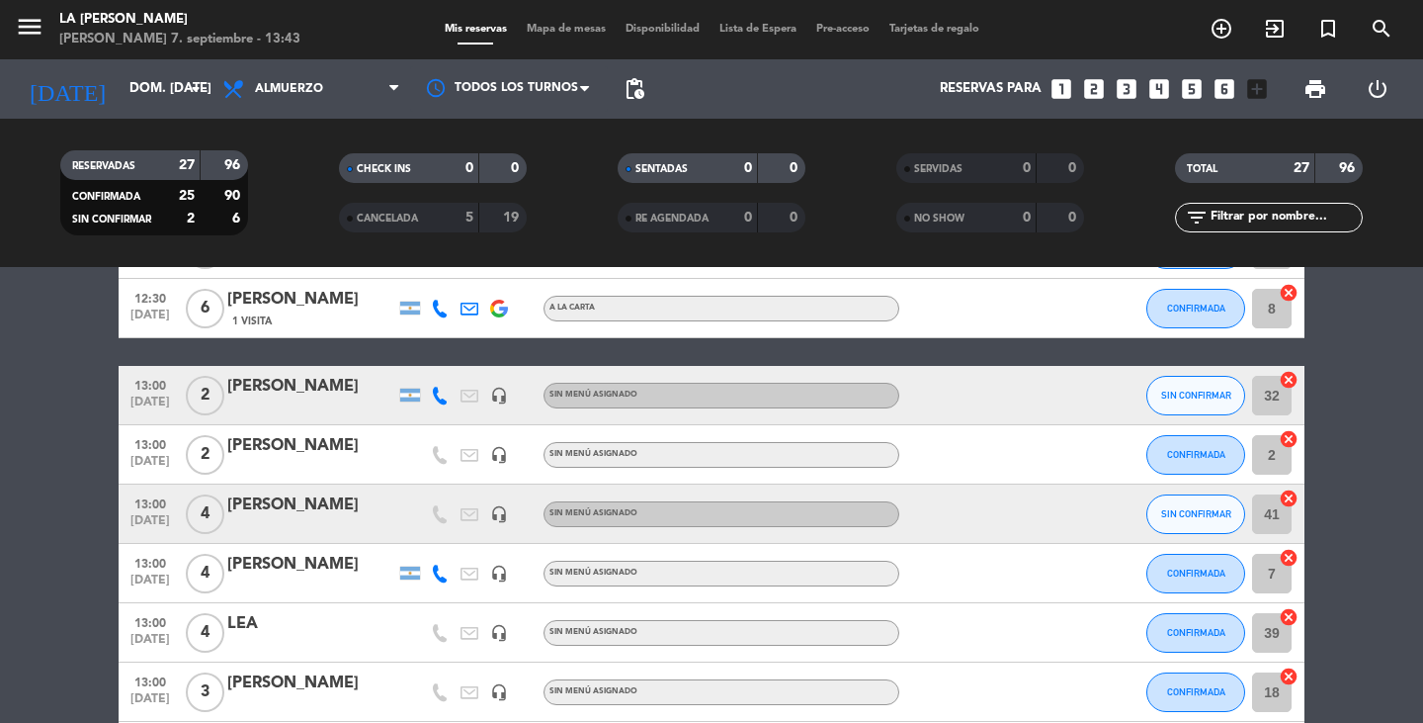
scroll to position [106, 0]
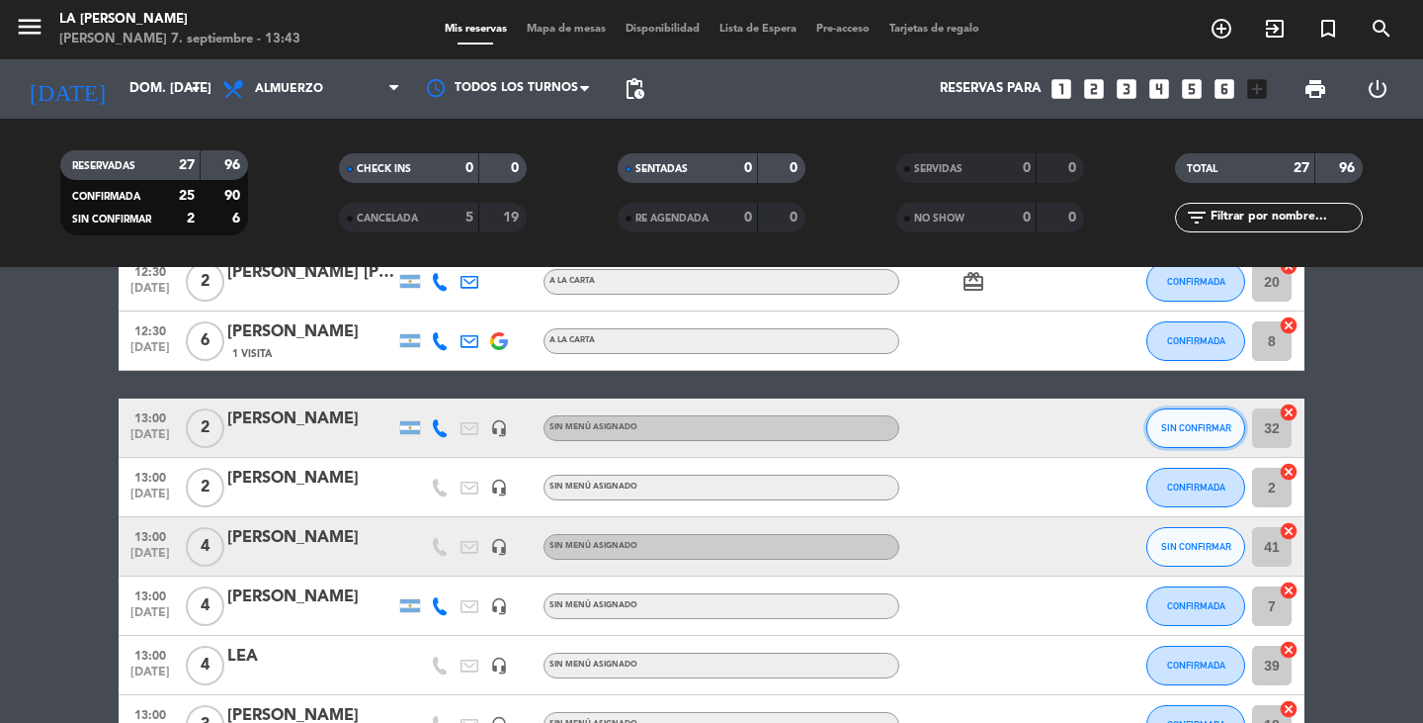
click at [1217, 441] on button "SIN CONFIRMAR" at bounding box center [1196, 428] width 99 height 40
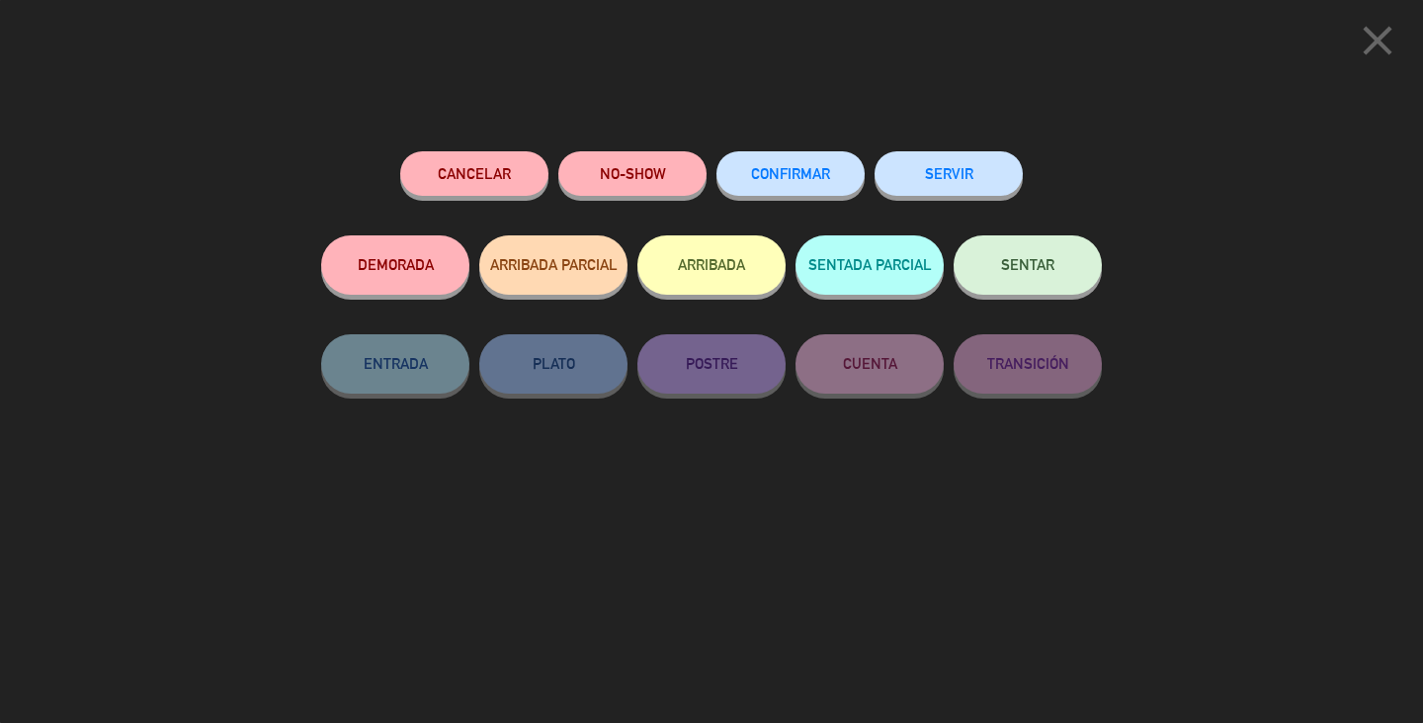
click at [776, 173] on span "CONFIRMAR" at bounding box center [790, 173] width 79 height 17
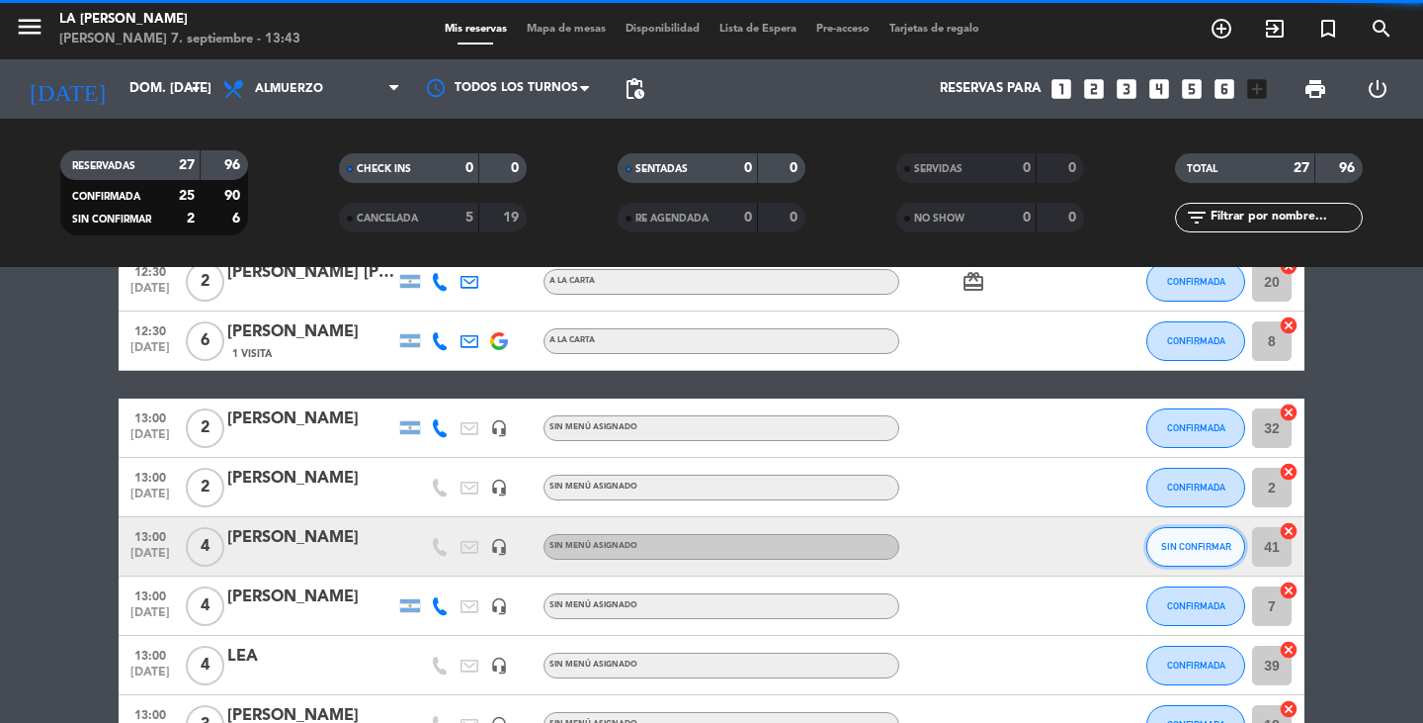
click at [1185, 538] on button "SIN CONFIRMAR" at bounding box center [1196, 547] width 99 height 40
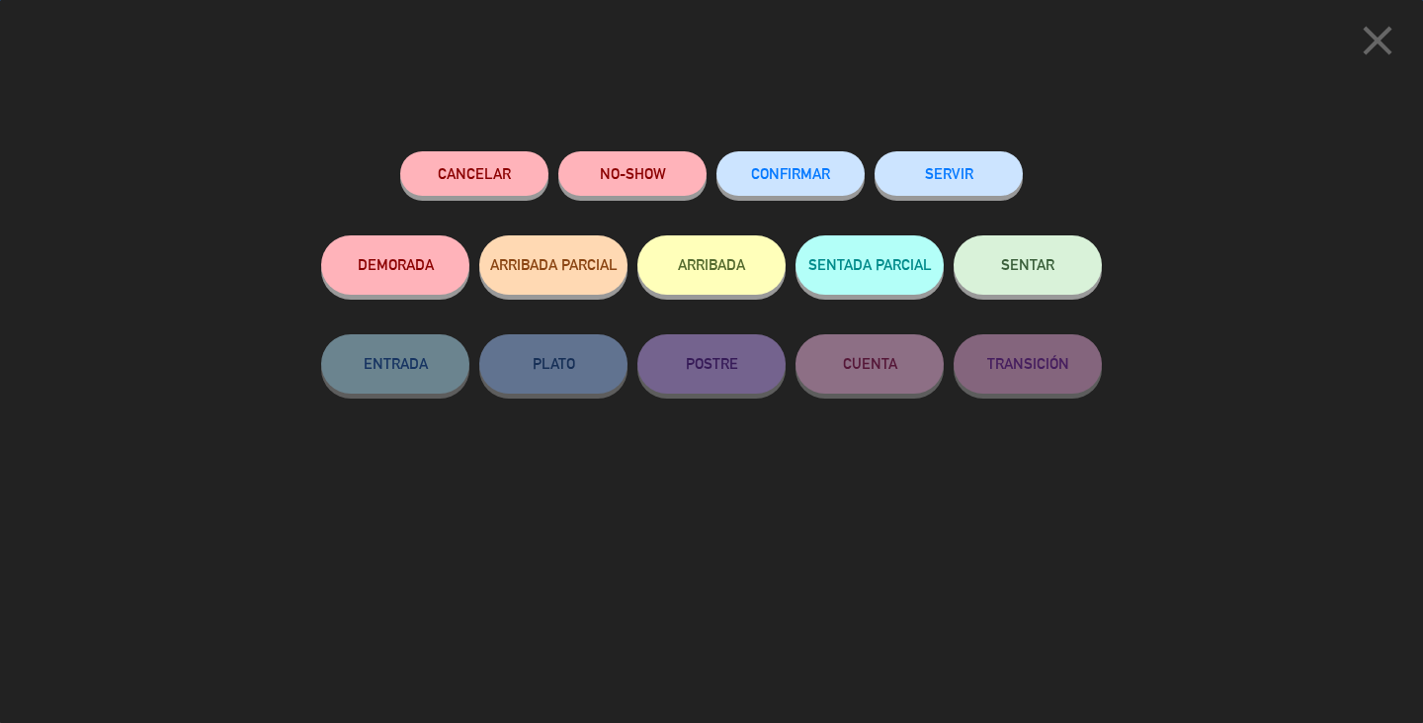
scroll to position [1391, 0]
click at [788, 183] on button "CONFIRMAR" at bounding box center [791, 173] width 148 height 44
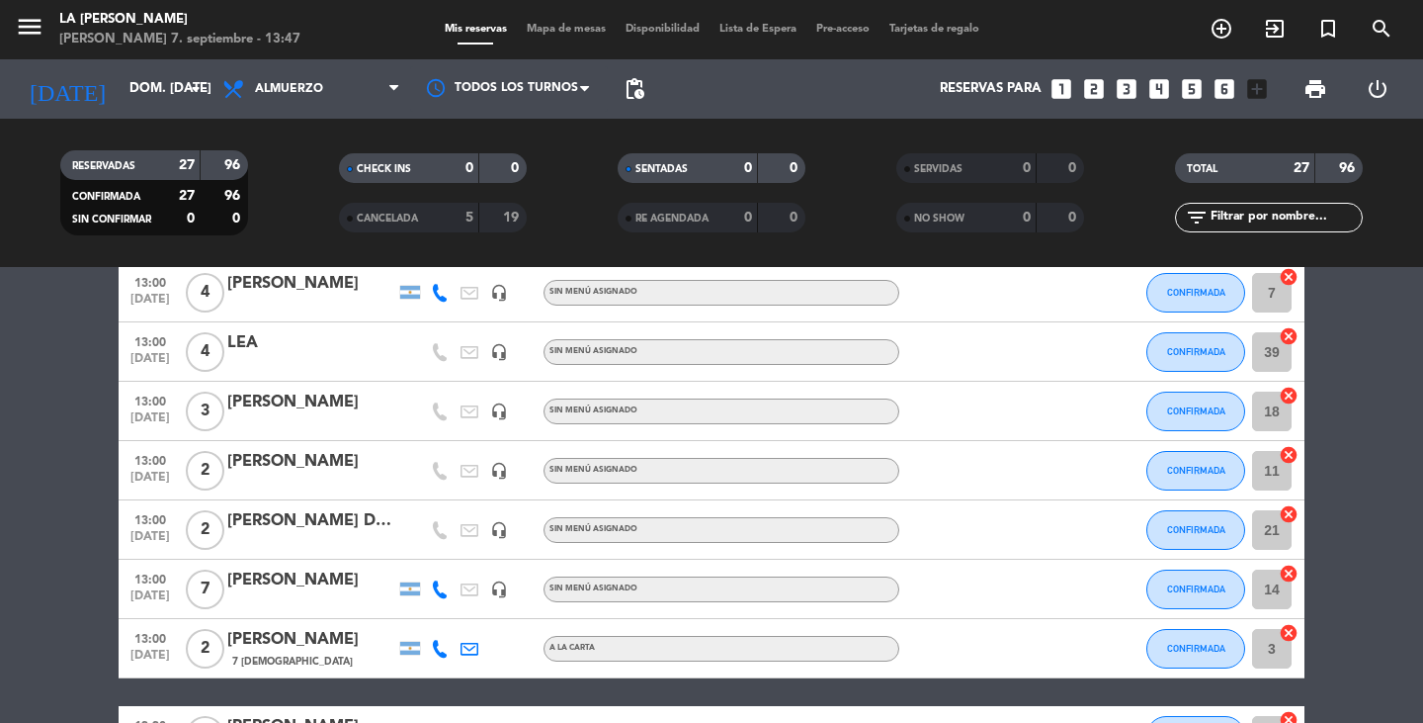
scroll to position [494, 0]
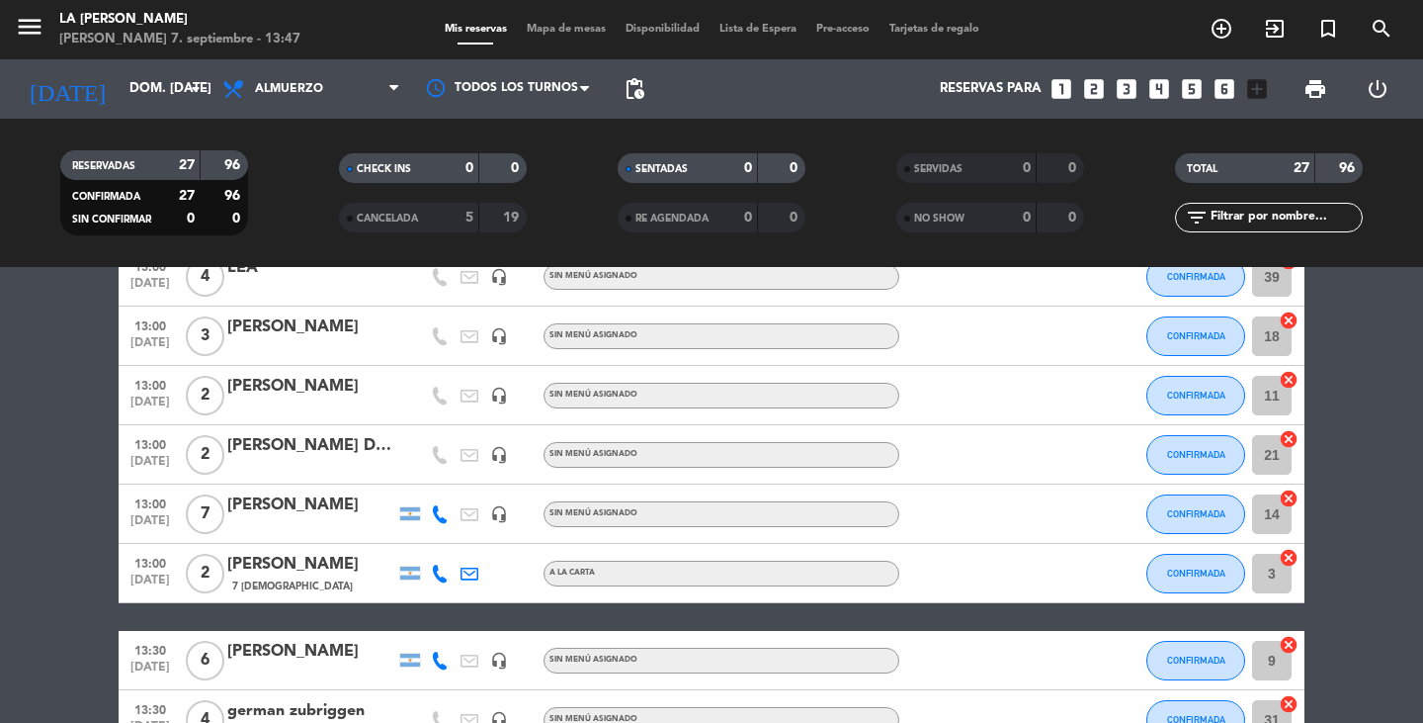
click at [466, 211] on strong "5" at bounding box center [470, 218] width 8 height 14
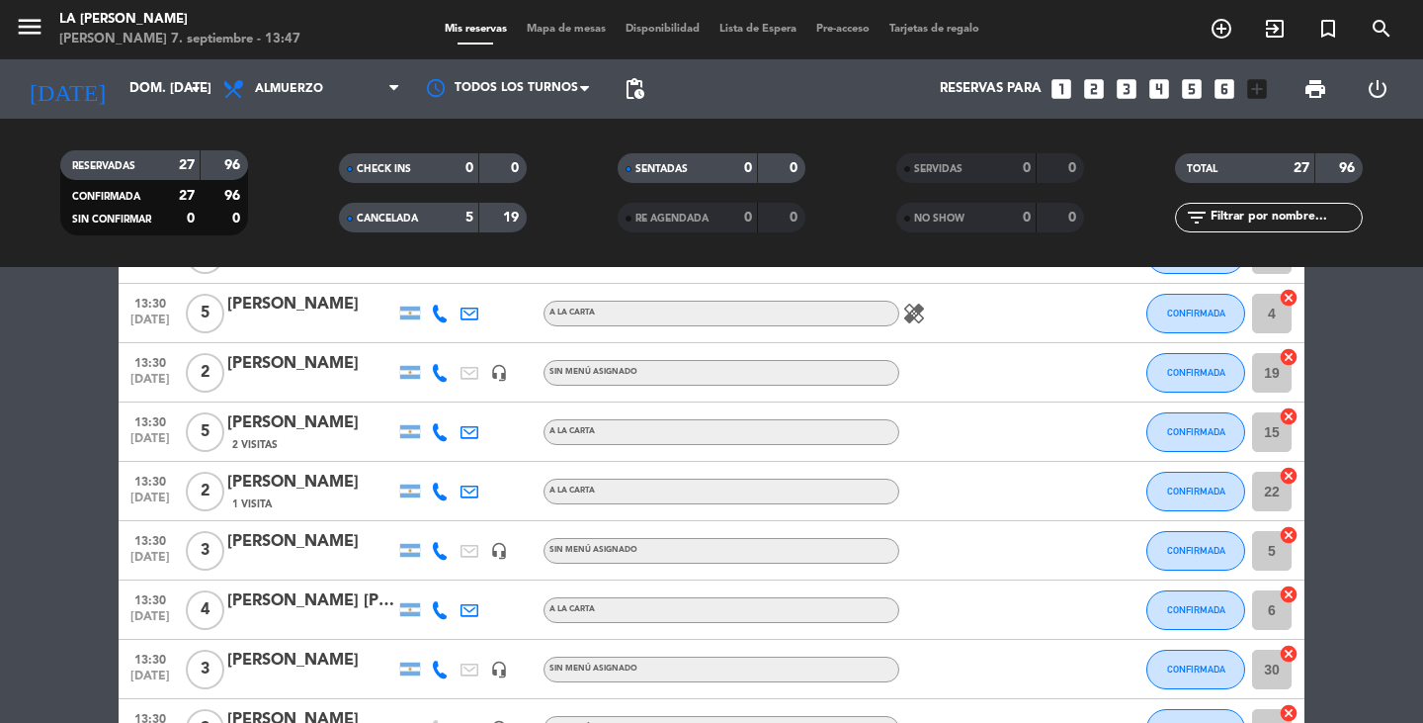
scroll to position [1292, 0]
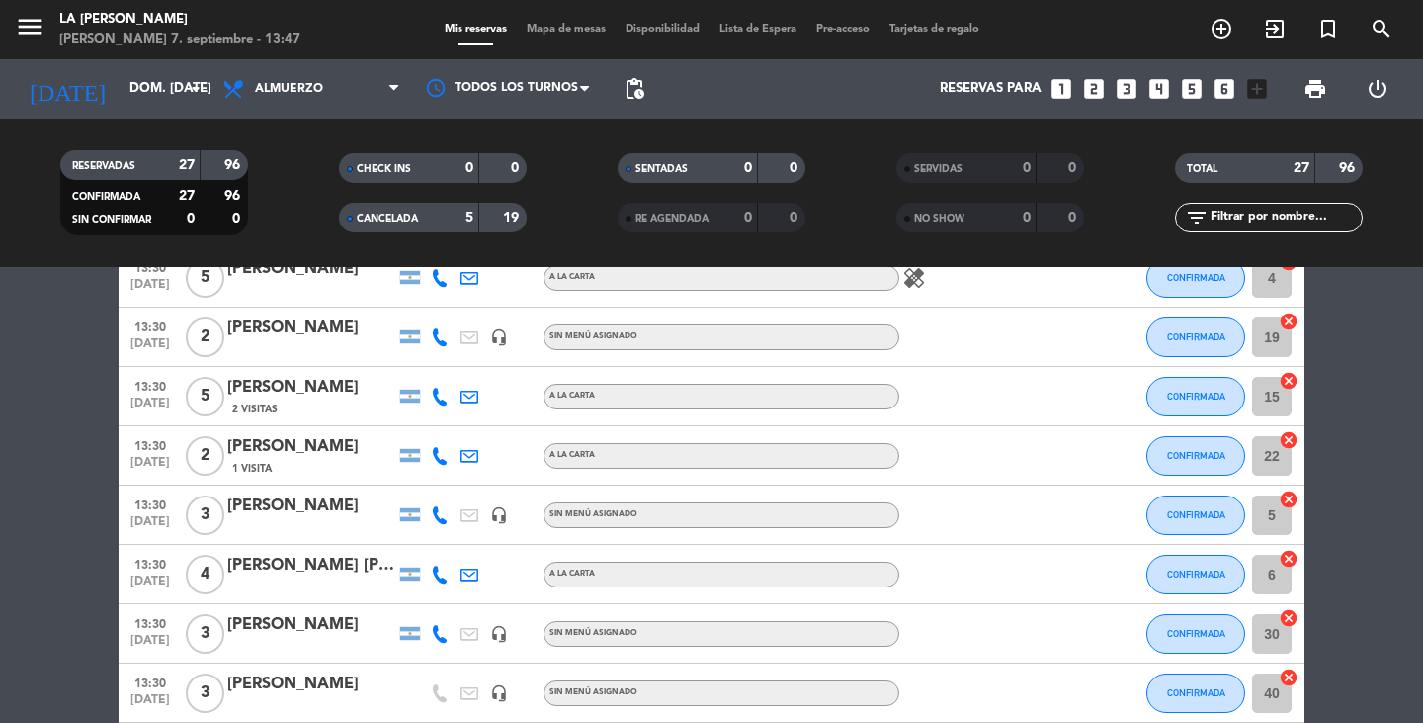
click at [440, 577] on icon at bounding box center [440, 574] width 18 height 18
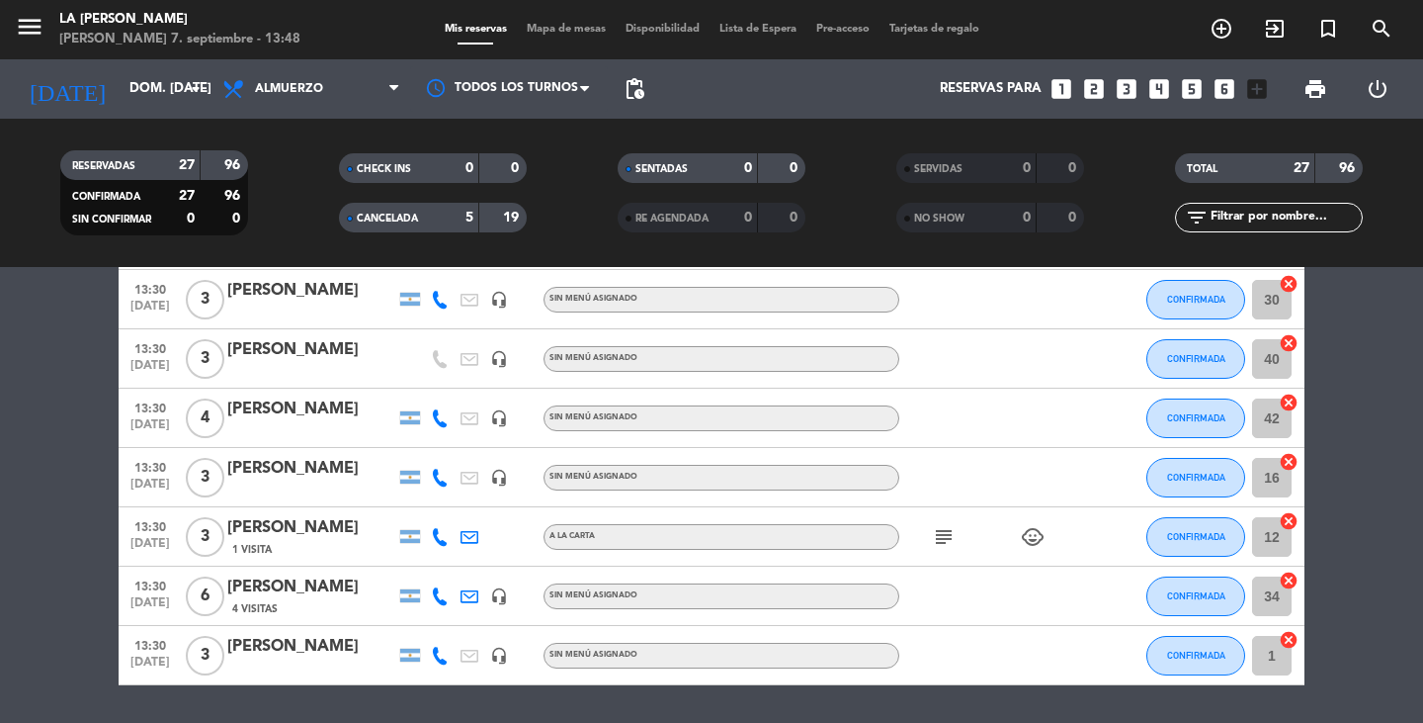
scroll to position [1687, 0]
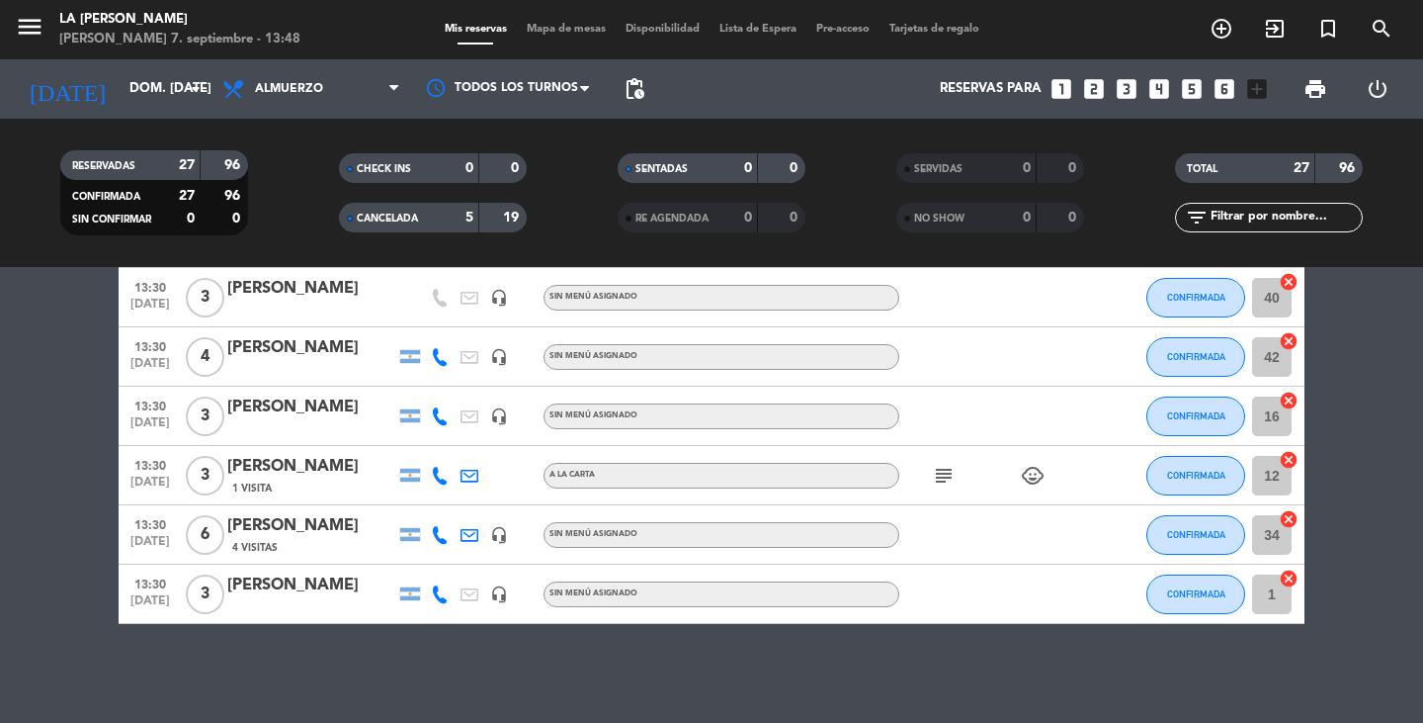
click at [446, 480] on icon at bounding box center [440, 476] width 18 height 18
